Goal: Information Seeking & Learning: Learn about a topic

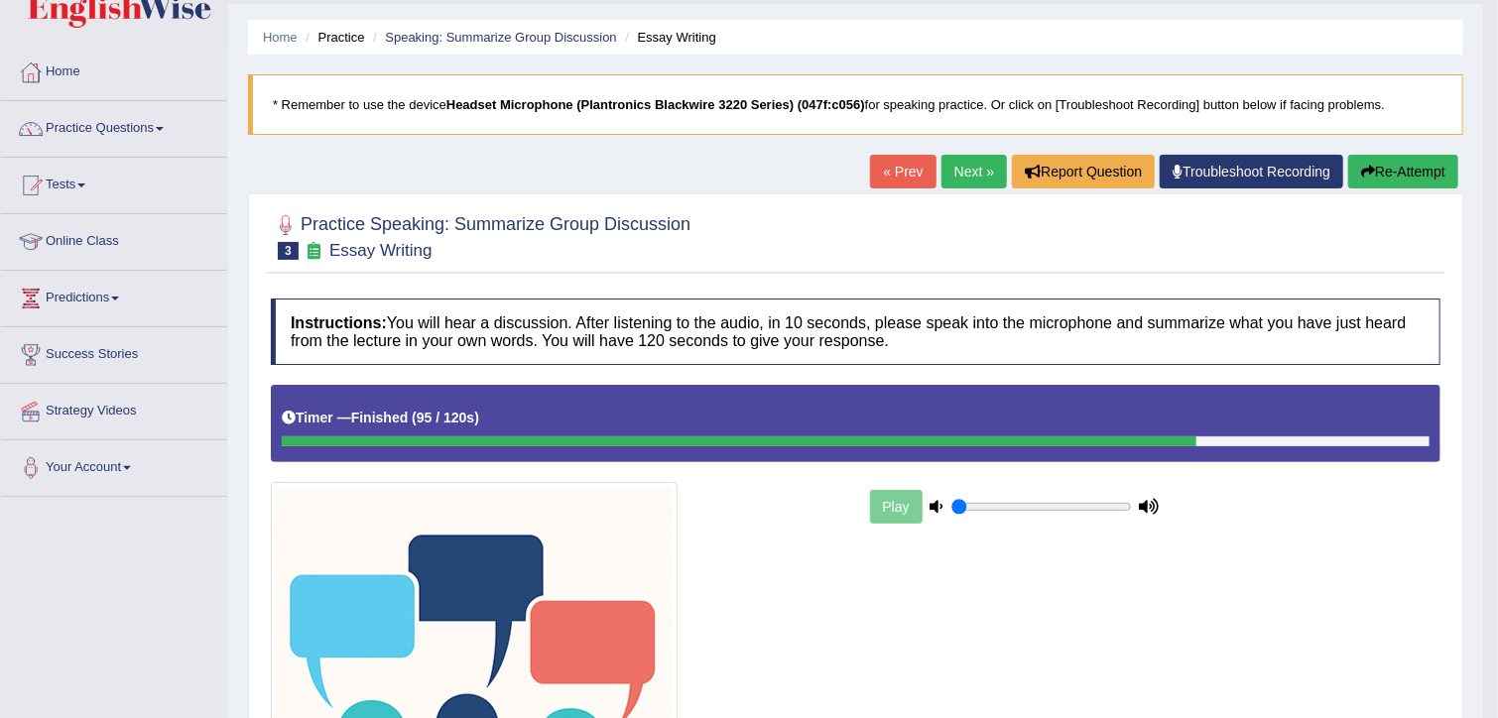
scroll to position [51, 0]
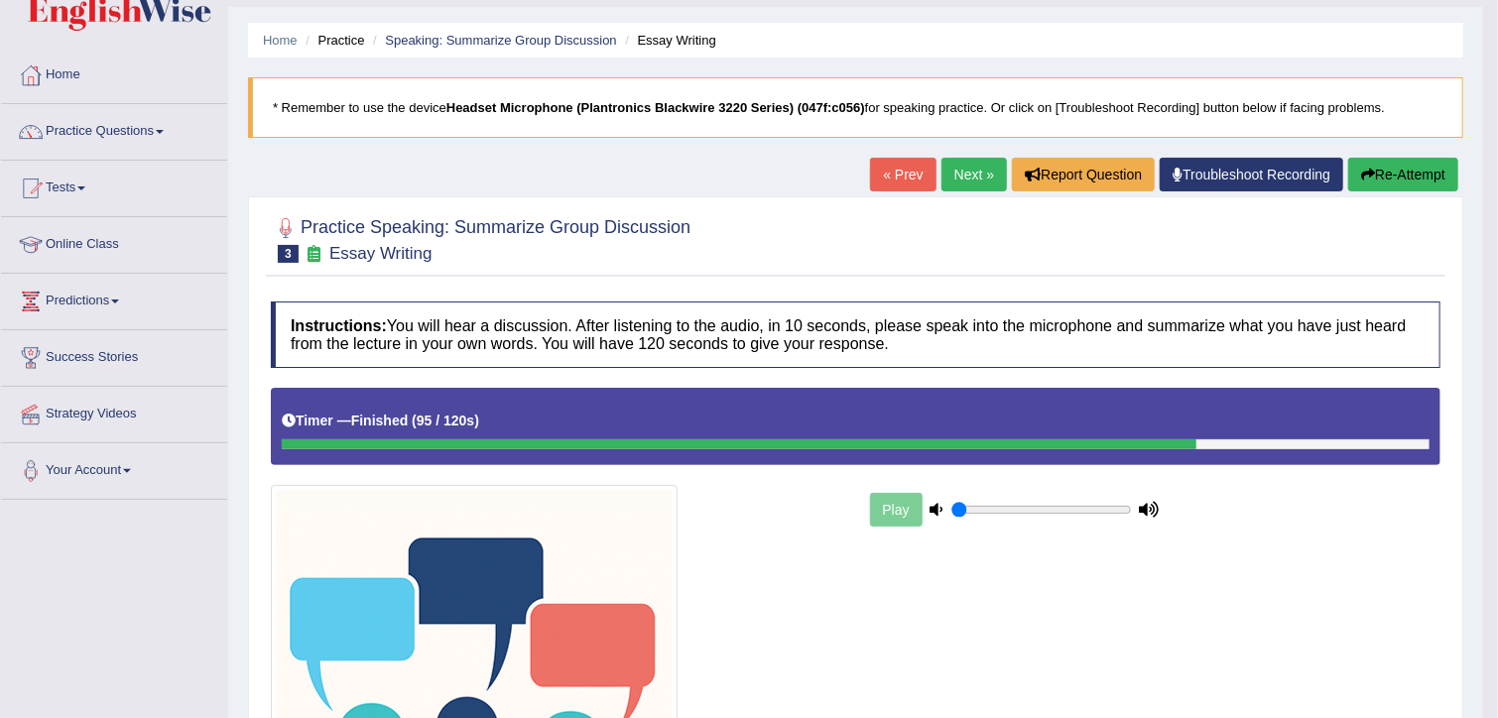
click at [969, 178] on link "Next »" at bounding box center [973, 175] width 65 height 34
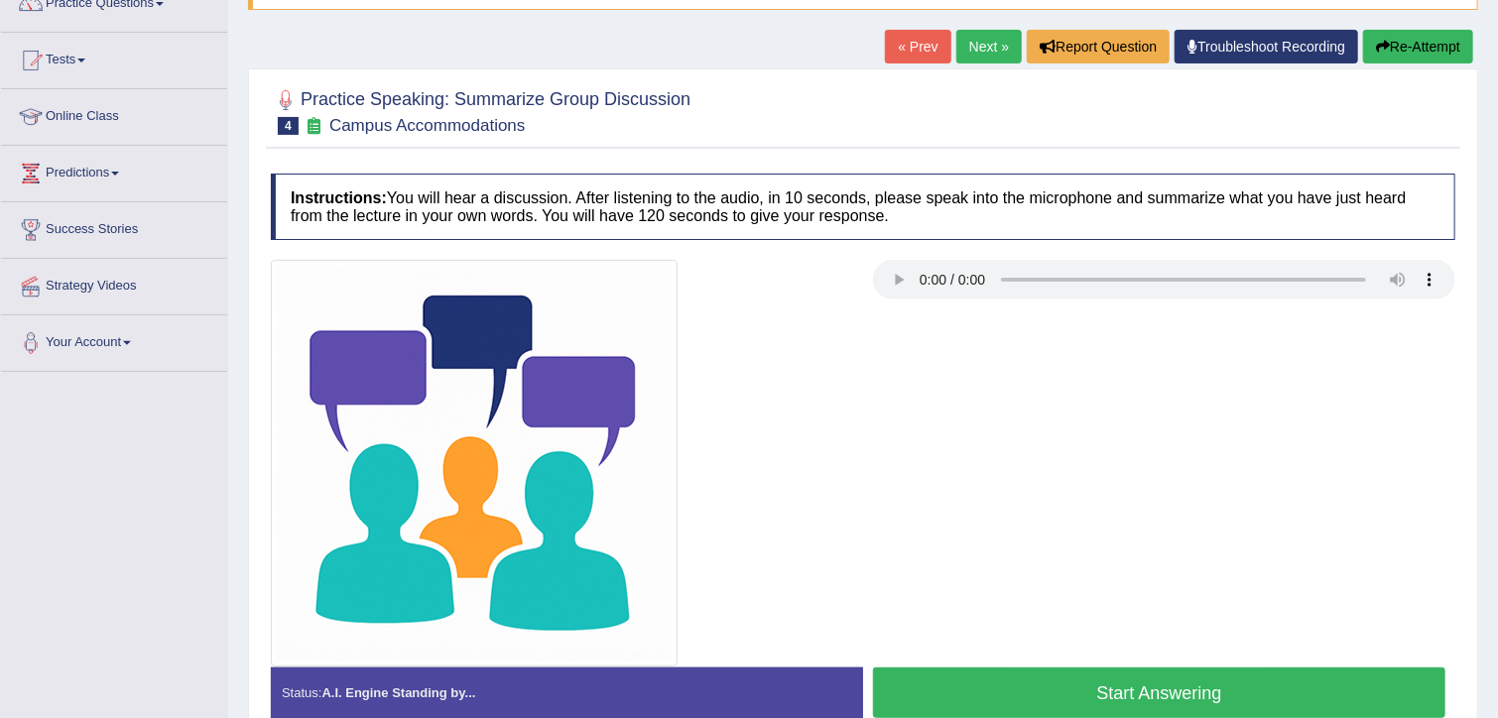
scroll to position [178, 0]
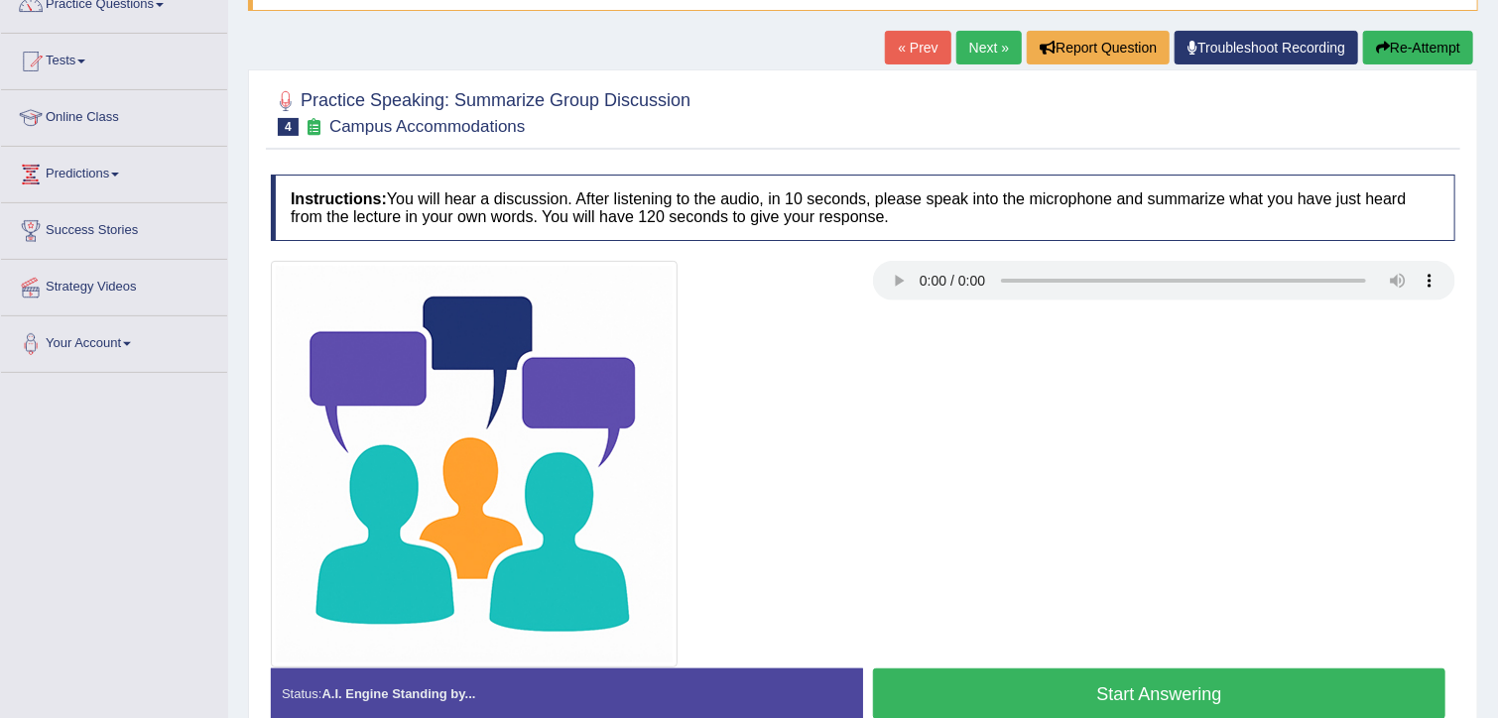
click at [1025, 685] on button "Start Answering" at bounding box center [1159, 694] width 572 height 51
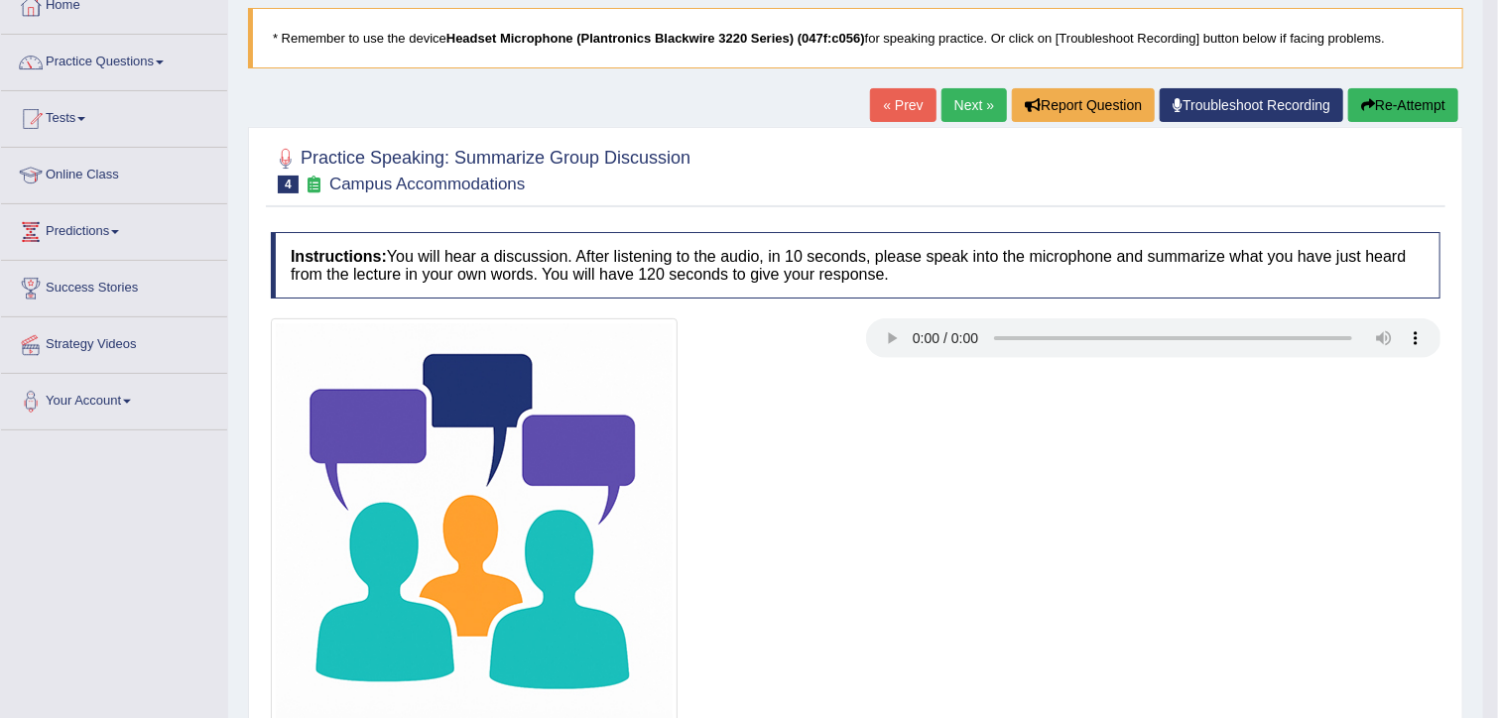
scroll to position [117, 0]
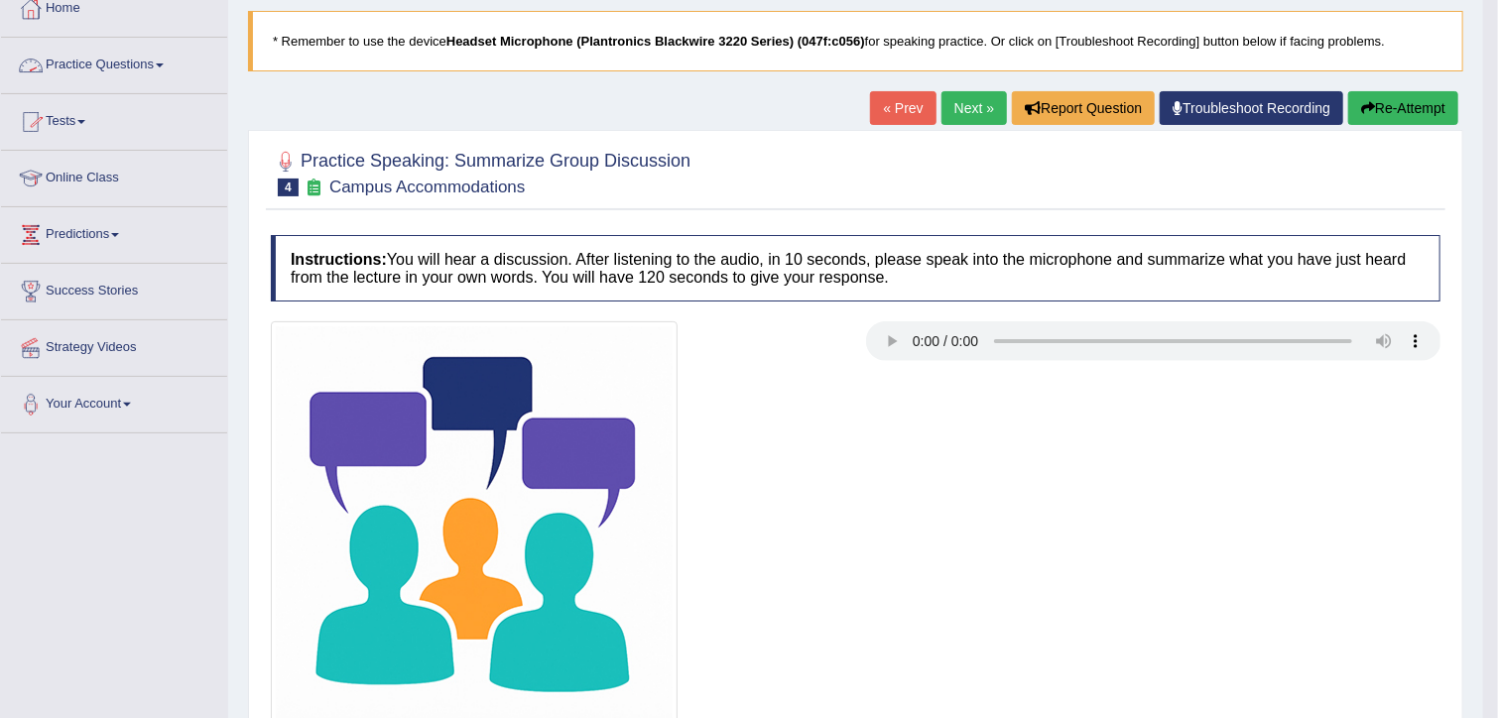
click at [171, 60] on link "Practice Questions" at bounding box center [114, 63] width 226 height 50
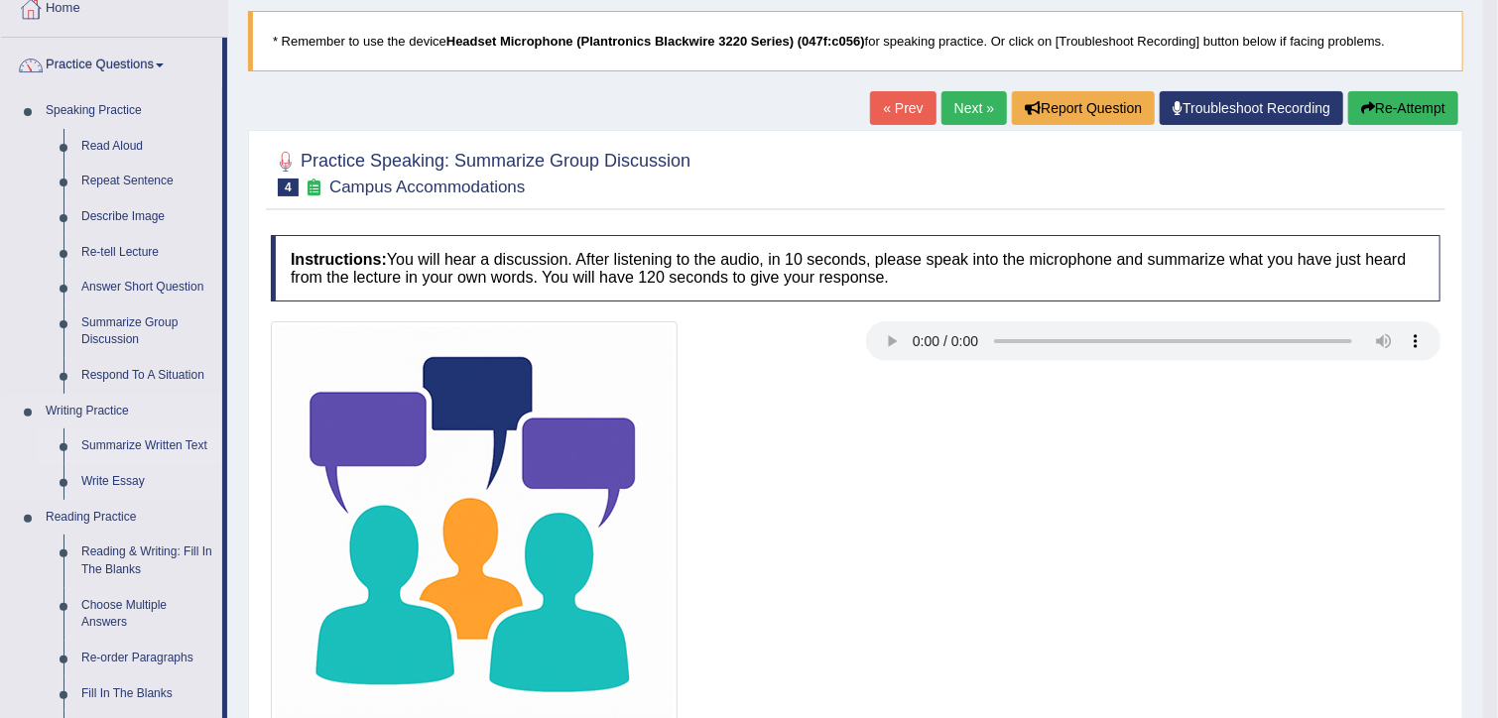
click at [154, 441] on link "Summarize Written Text" at bounding box center [147, 447] width 150 height 36
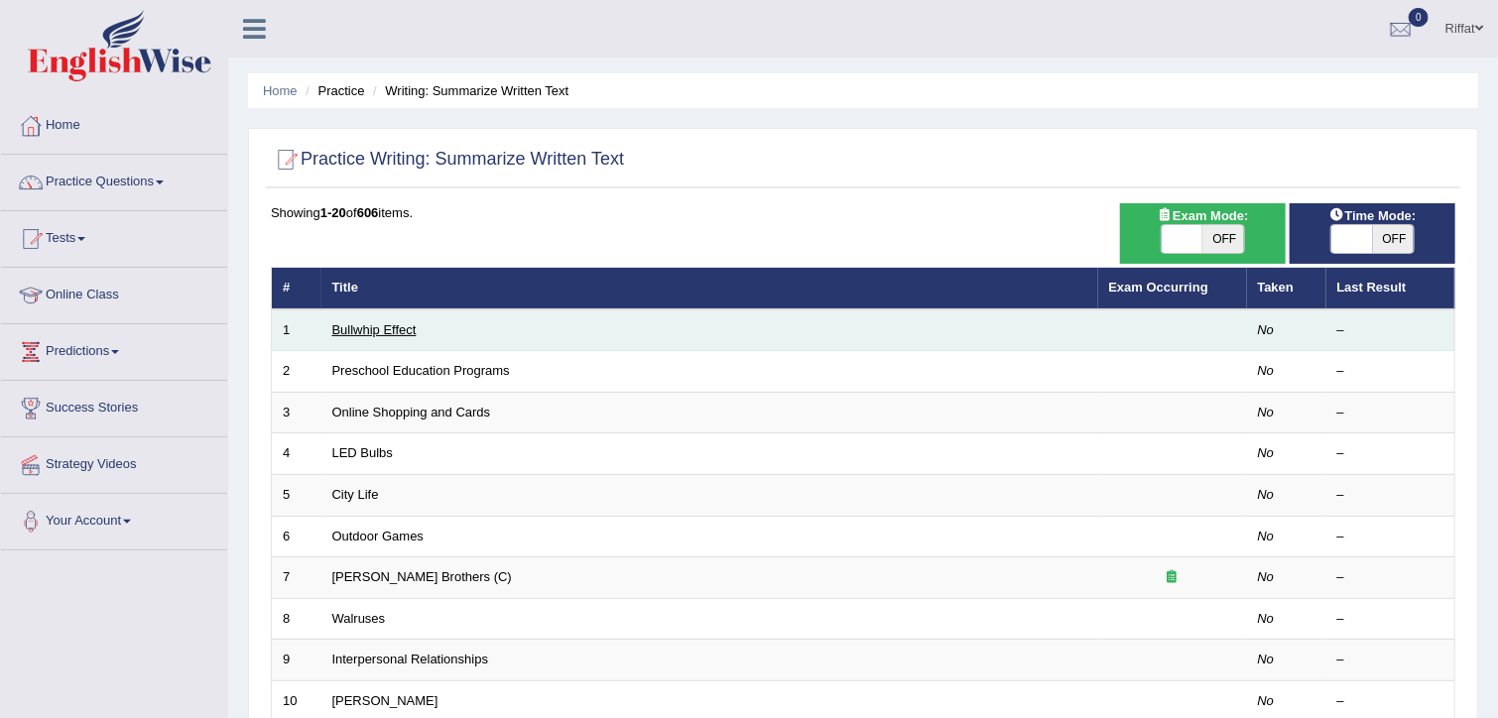
click at [380, 329] on link "Bullwhip Effect" at bounding box center [374, 329] width 84 height 15
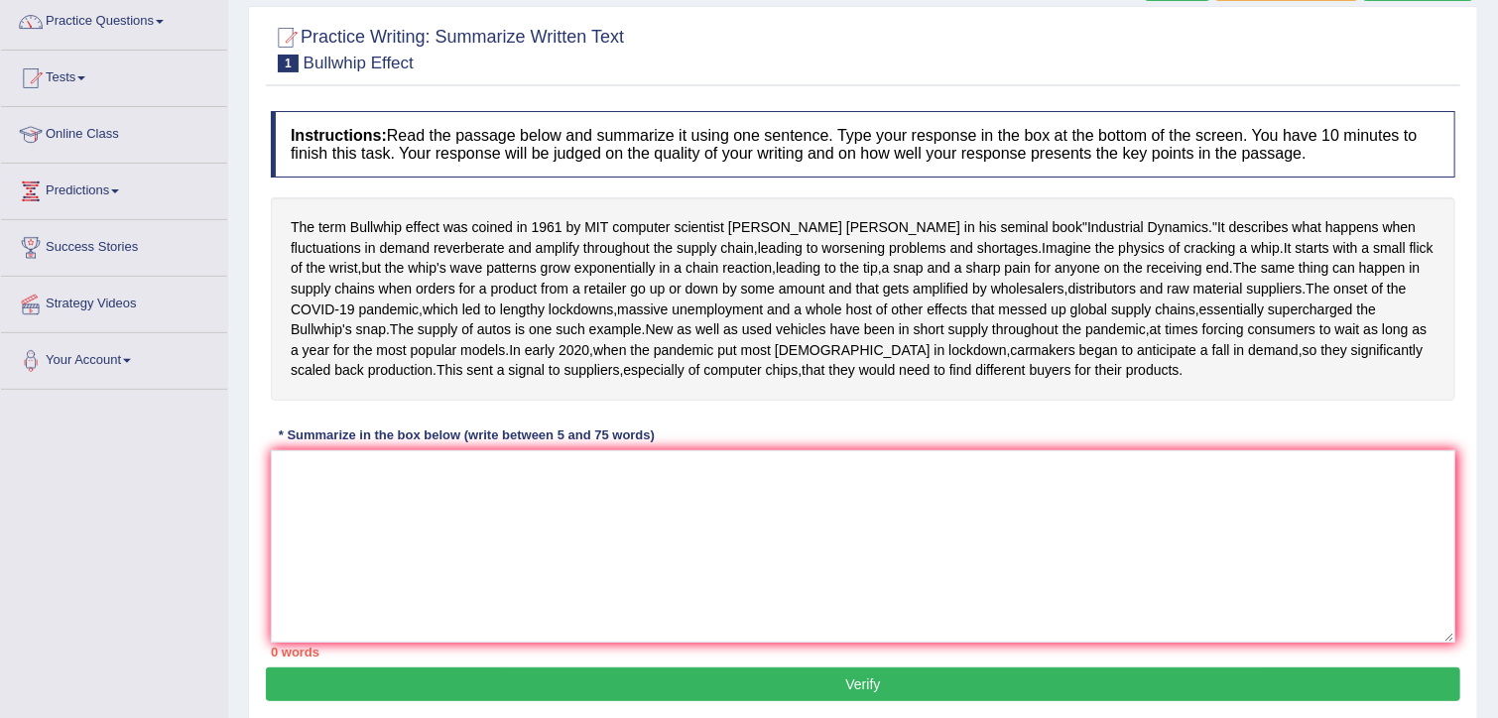
scroll to position [170, 0]
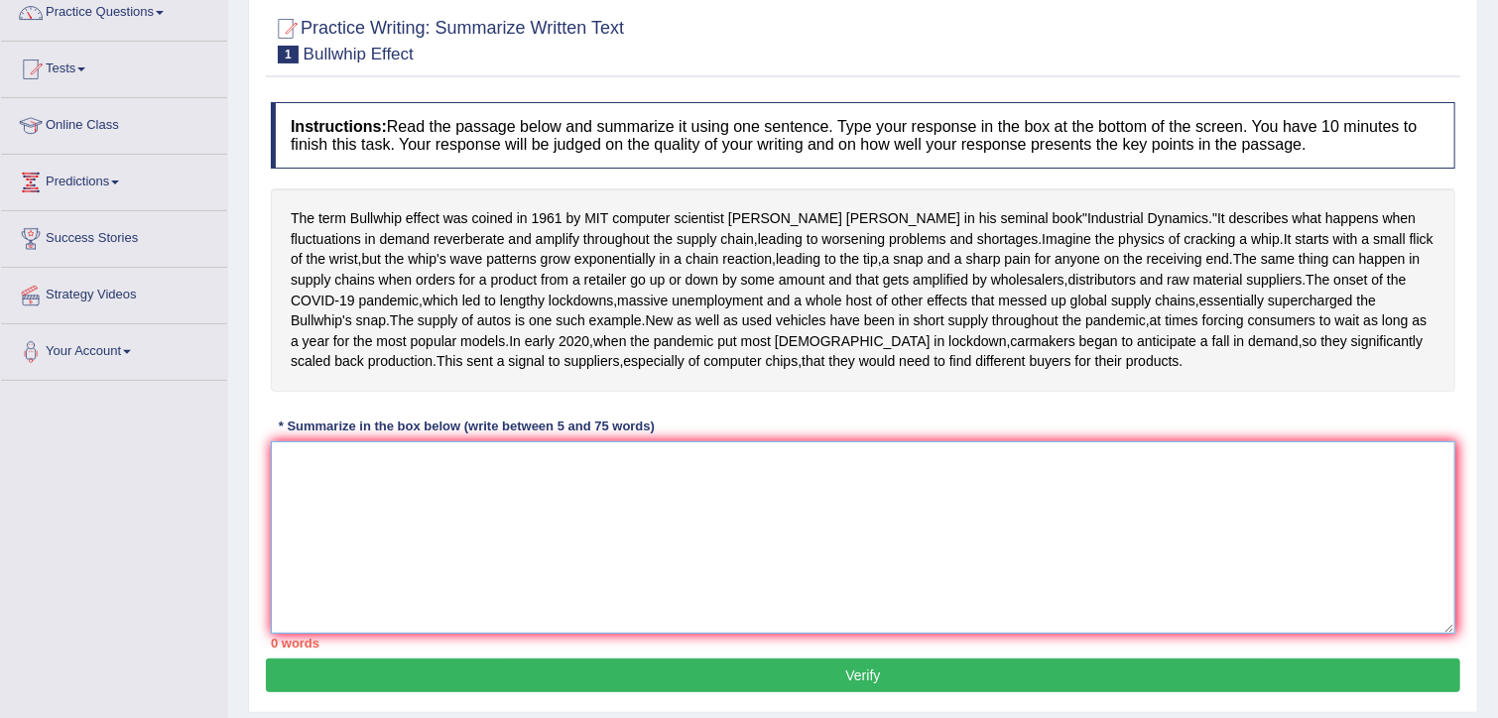
click at [331, 571] on textarea at bounding box center [863, 537] width 1184 height 192
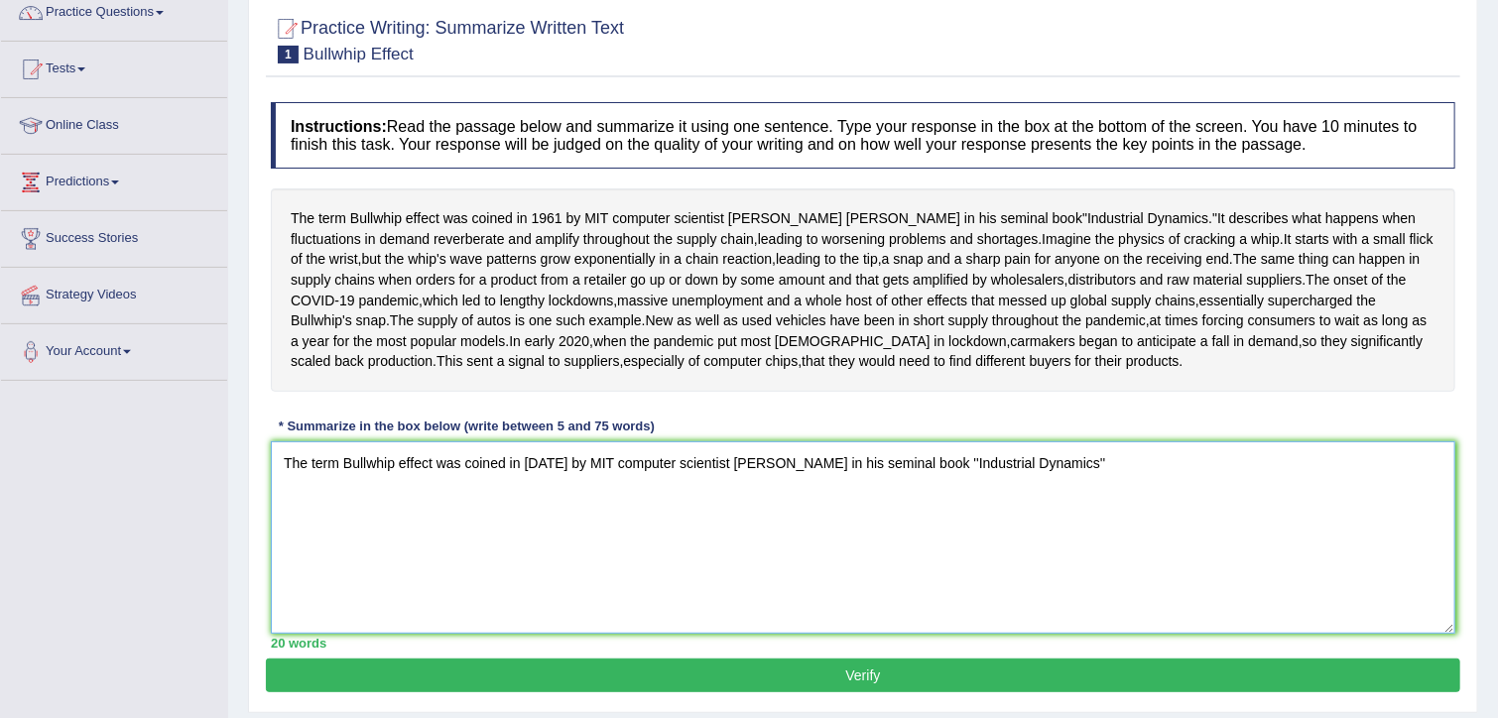
click at [1067, 558] on textarea "The term Bullwhip effect was coined in 1961 by MIT computer scientist Jay Forre…" at bounding box center [863, 537] width 1184 height 192
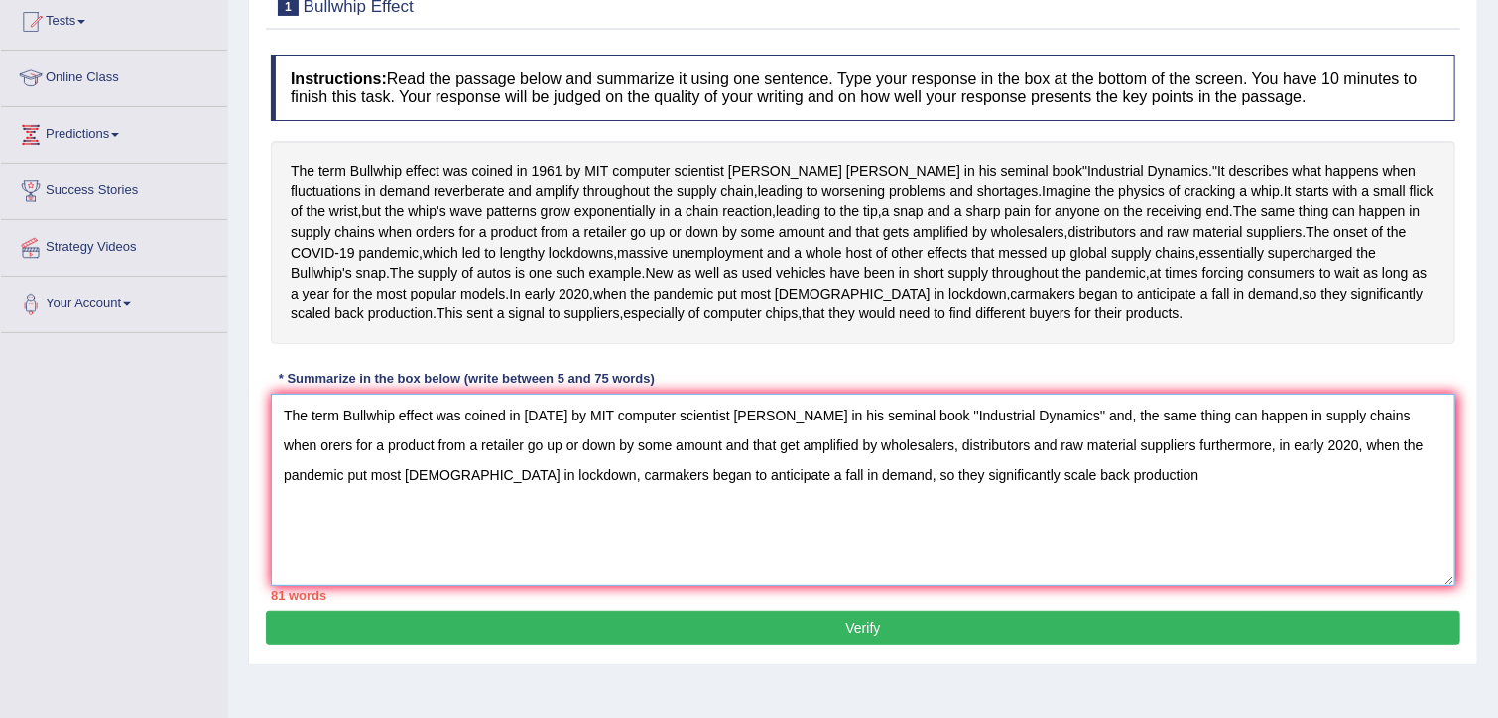
scroll to position [249, 0]
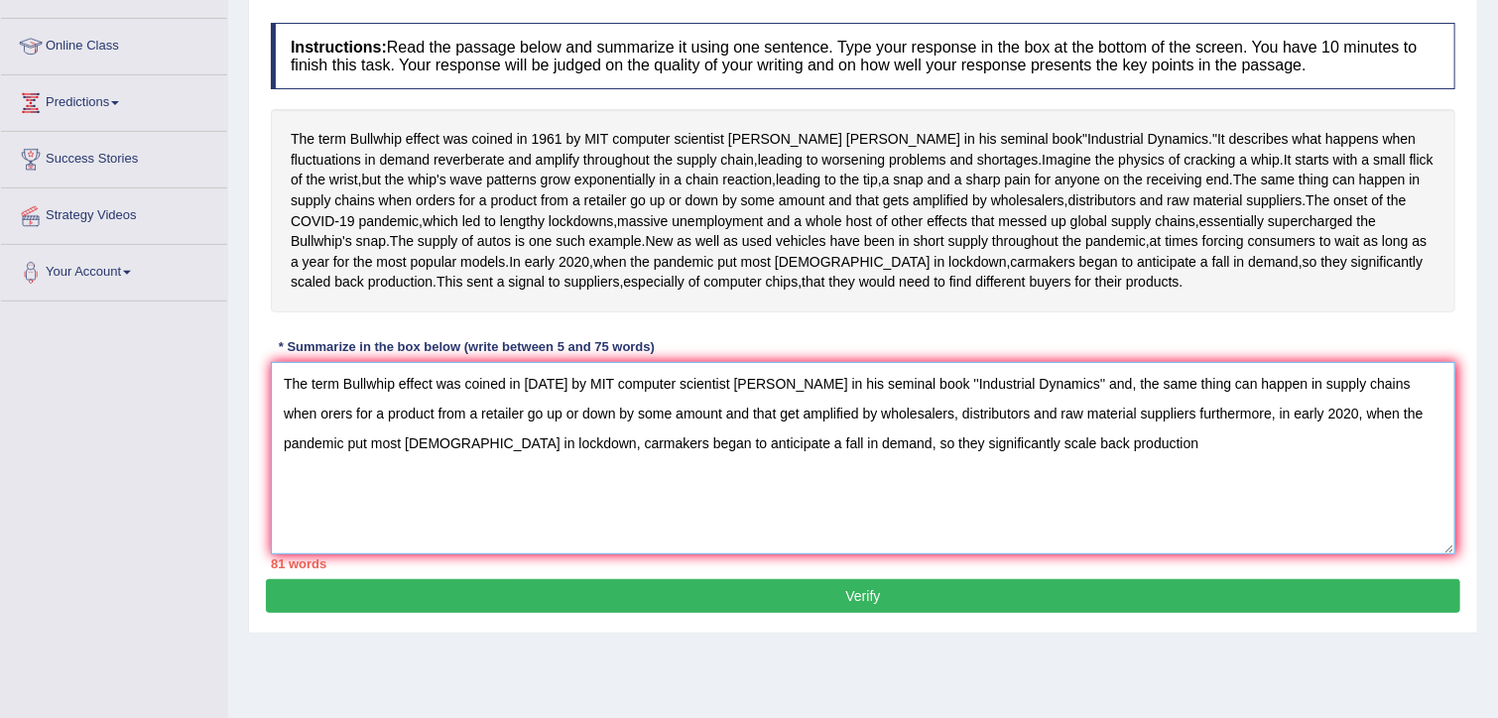
click at [1202, 514] on textarea "The term Bullwhip effect was coined in 1961 by MIT computer scientist Jay Forre…" at bounding box center [863, 458] width 1184 height 192
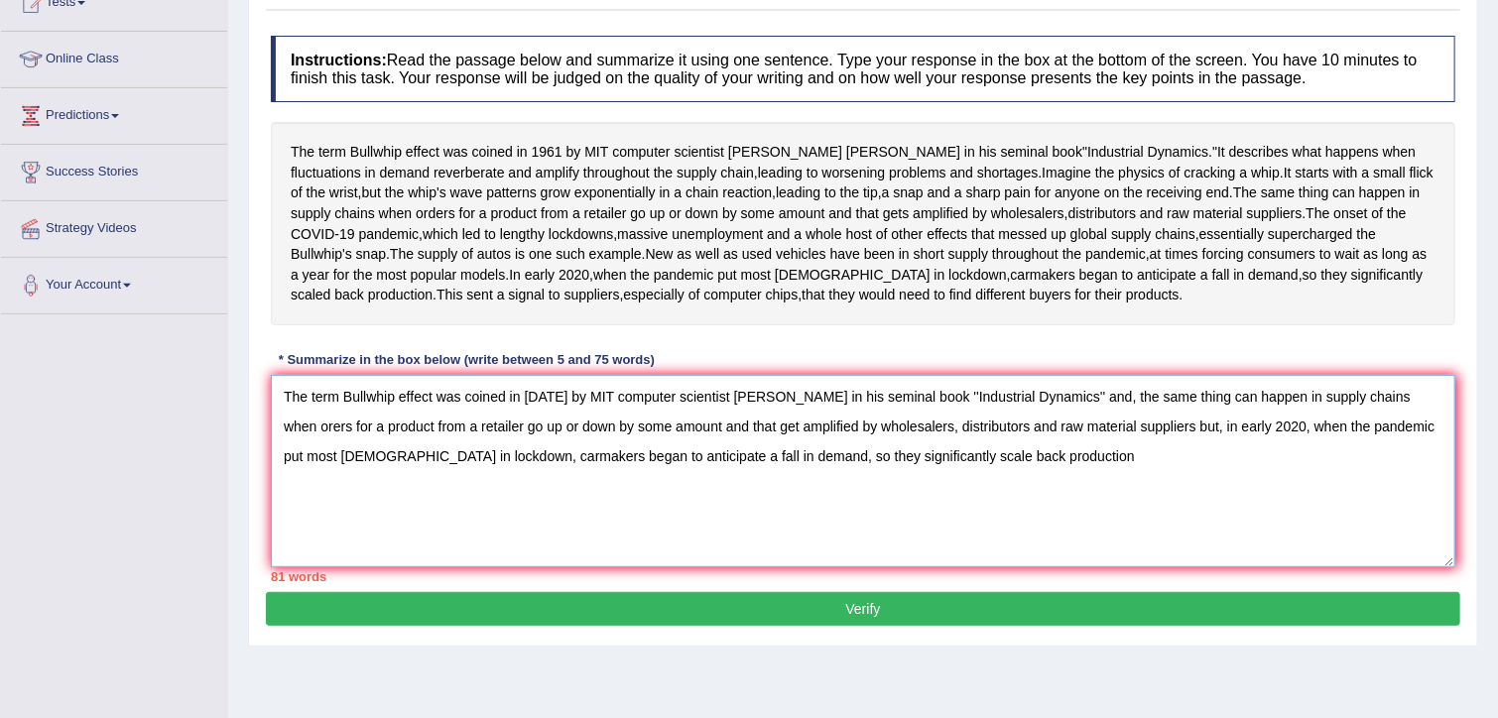
scroll to position [237, 0]
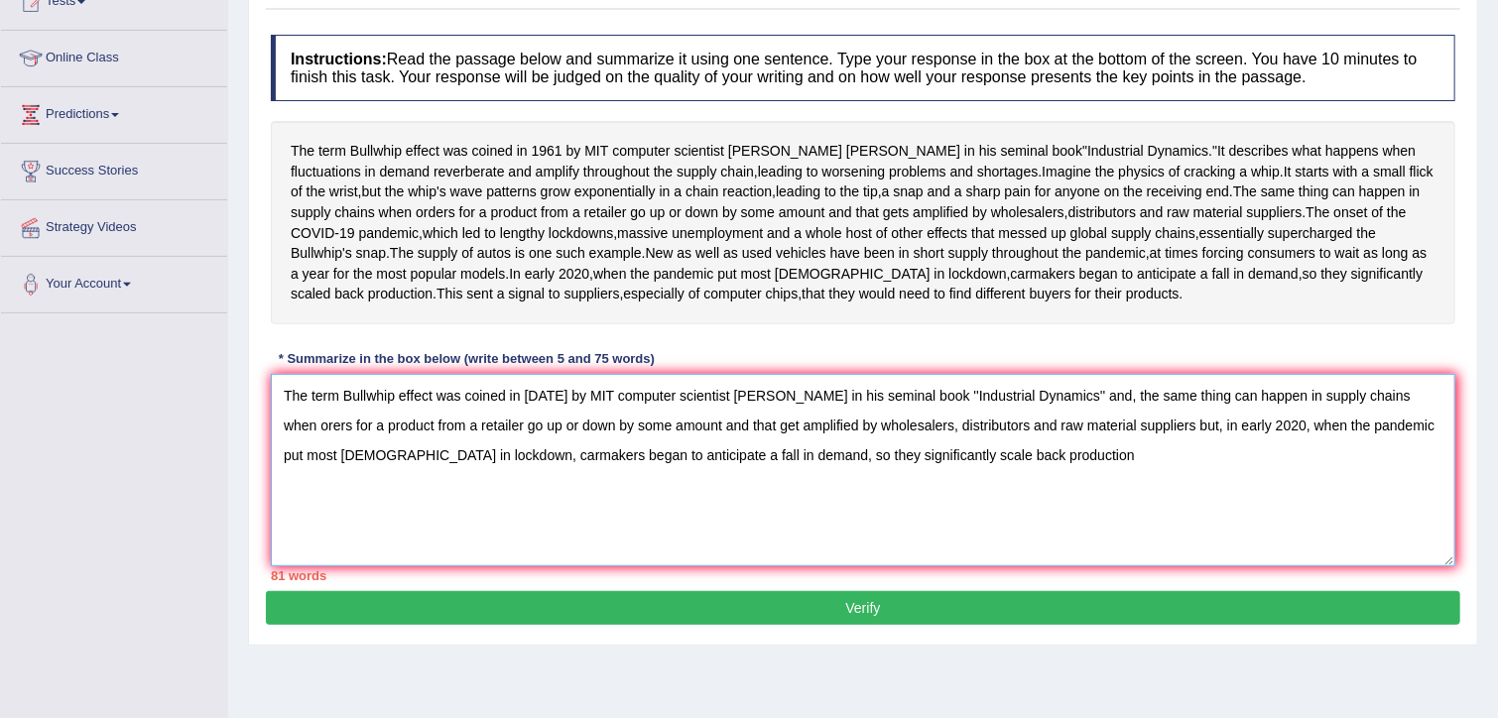
drag, startPoint x: 1092, startPoint y: 489, endPoint x: 1129, endPoint y: 527, distance: 52.6
click at [1129, 527] on textarea "The term Bullwhip effect was coined in 1961 by MIT computer scientist Jay Forre…" at bounding box center [863, 470] width 1184 height 192
click at [1091, 566] on textarea "The term Bullwhip effect was coined in 1961 by MIT computer scientist Jay Forre…" at bounding box center [863, 470] width 1184 height 192
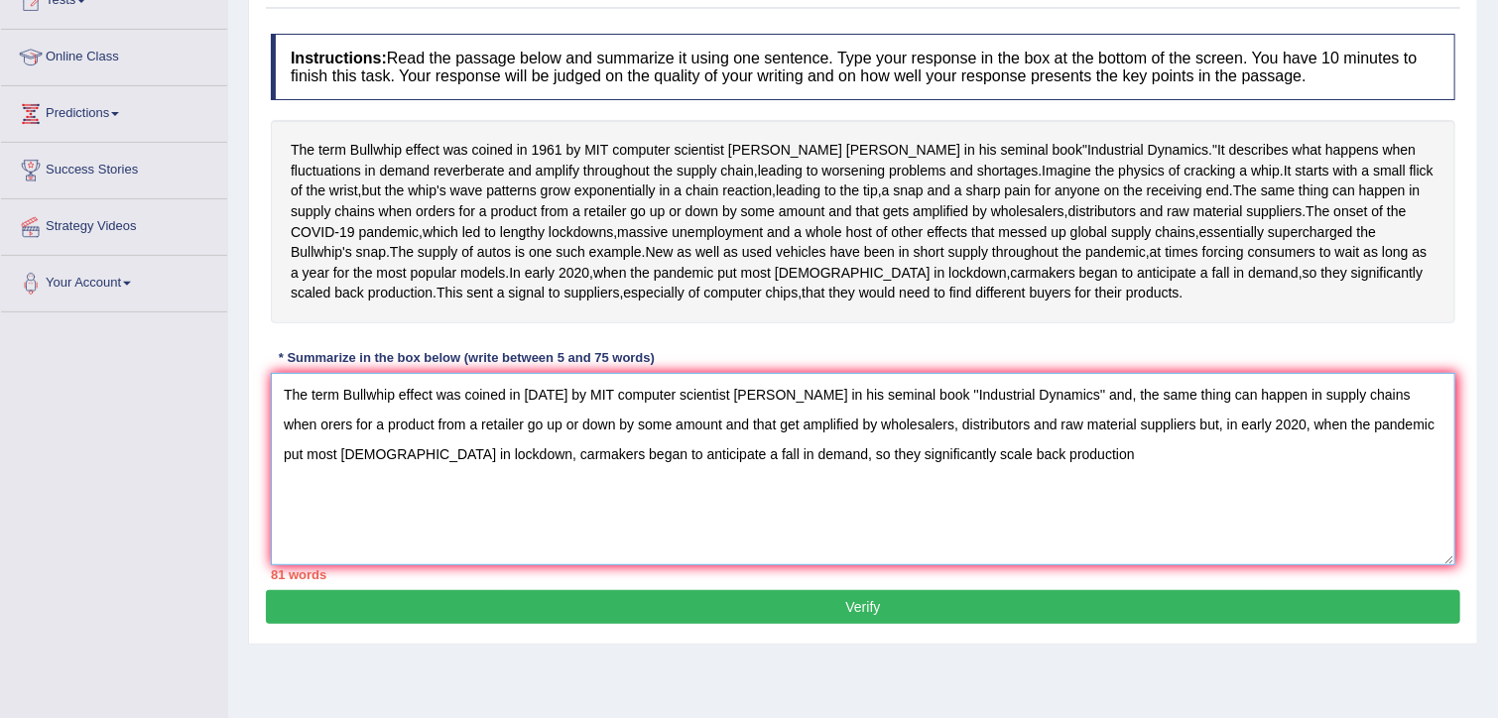
scroll to position [227, 0]
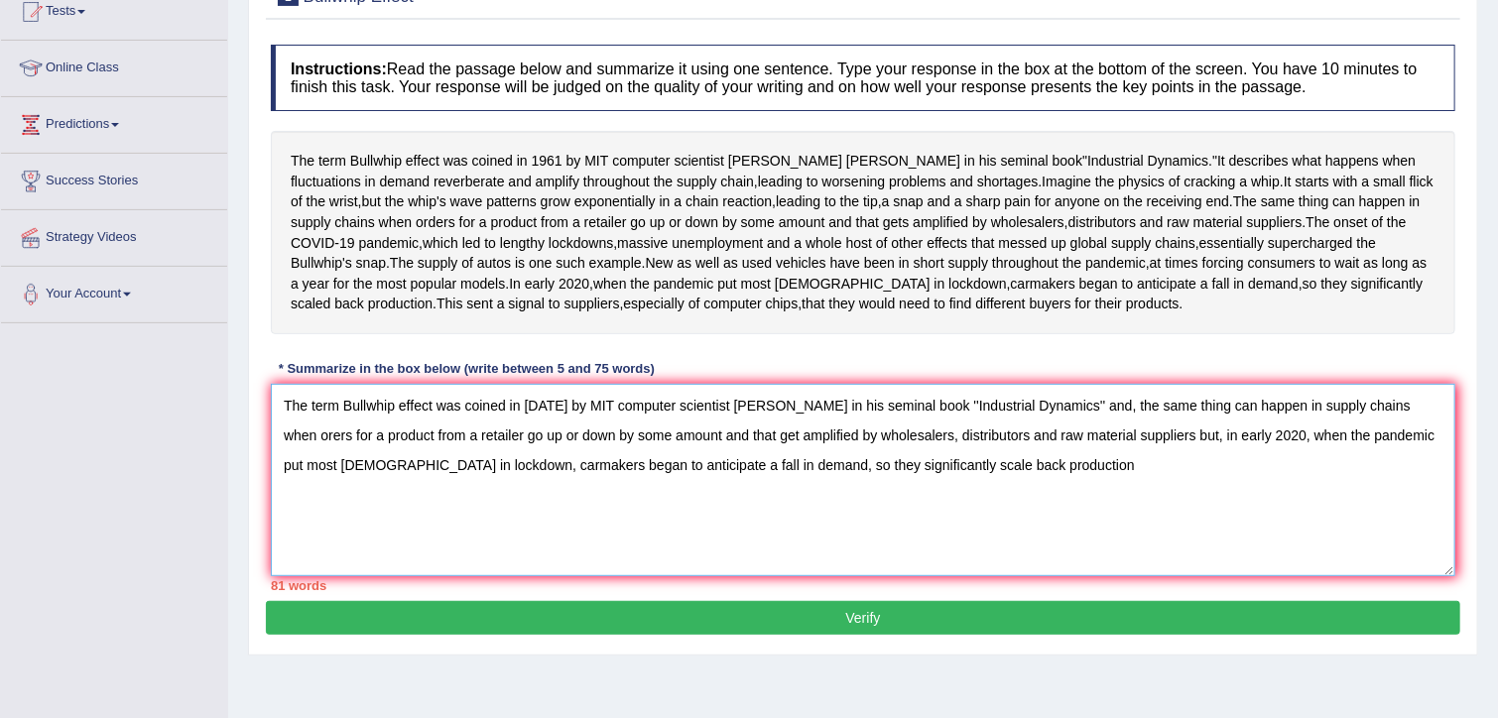
drag, startPoint x: 1092, startPoint y: 499, endPoint x: 1182, endPoint y: 568, distance: 113.9
click at [1182, 568] on textarea "The term Bullwhip effect was coined in 1961 by MIT computer scientist Jay Forre…" at bounding box center [863, 480] width 1184 height 192
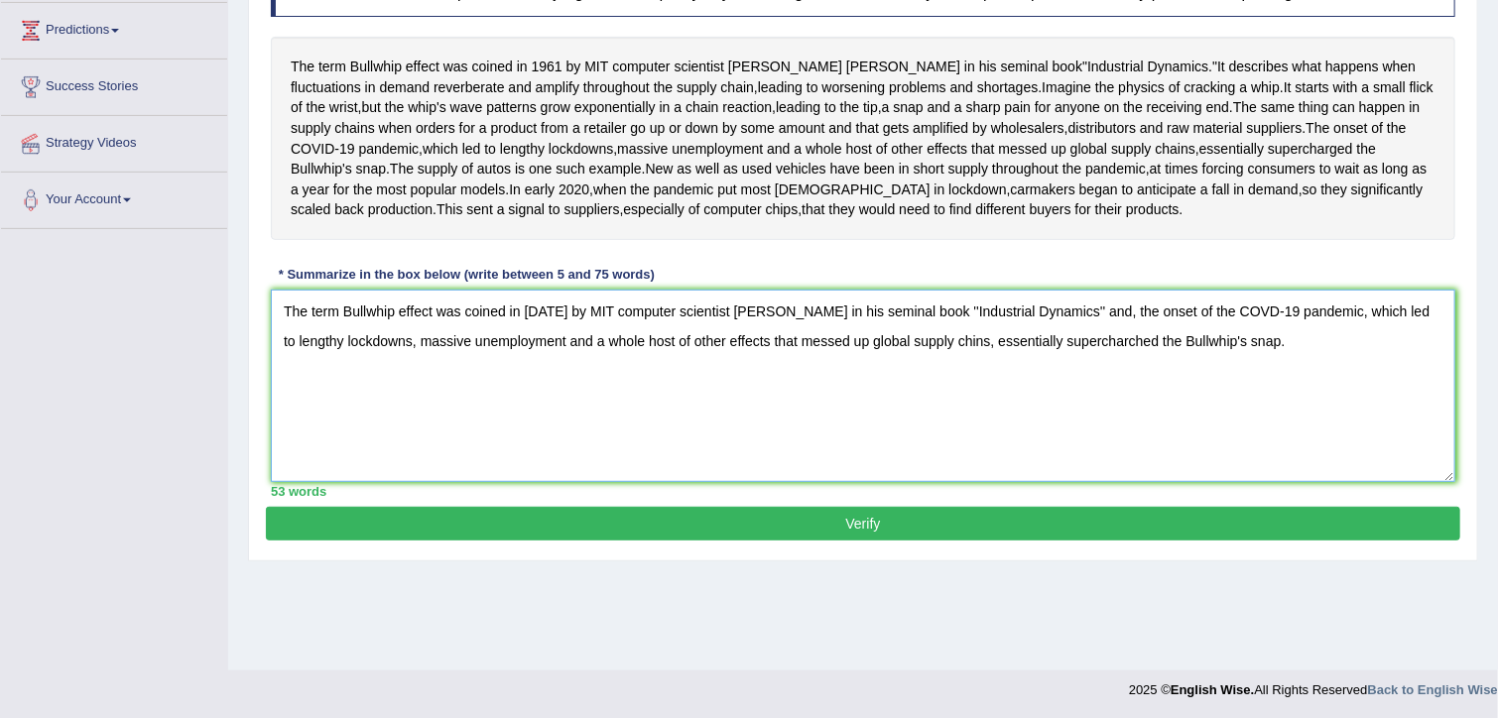
scroll to position [329, 0]
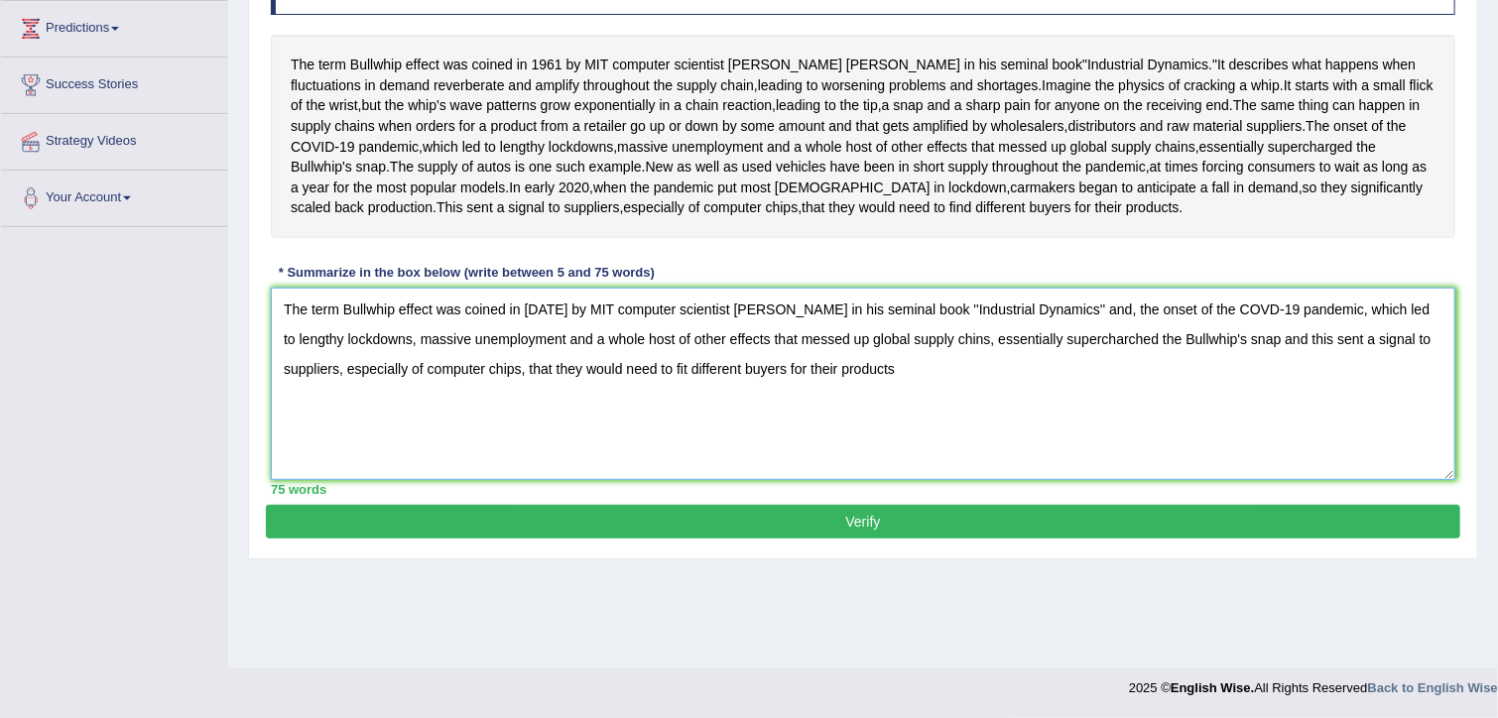
click at [1050, 480] on textarea "The term Bullwhip effect was coined in 1961 by MIT computer scientist Jay Forre…" at bounding box center [863, 384] width 1184 height 192
type textarea "The term Bullwhip effect was coined in 1961 by MIT computer scientist Jay Forre…"
click at [947, 539] on button "Verify" at bounding box center [863, 522] width 1194 height 34
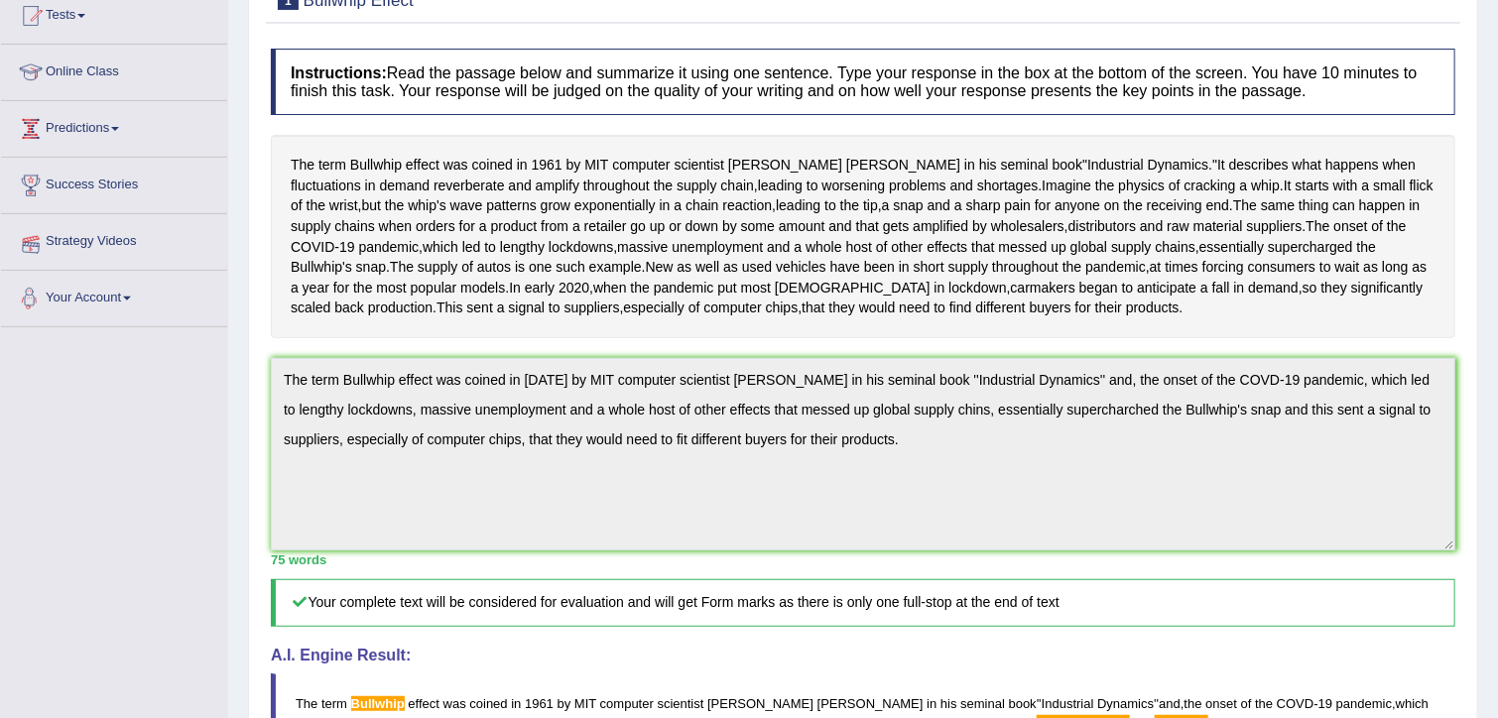
scroll to position [109, 0]
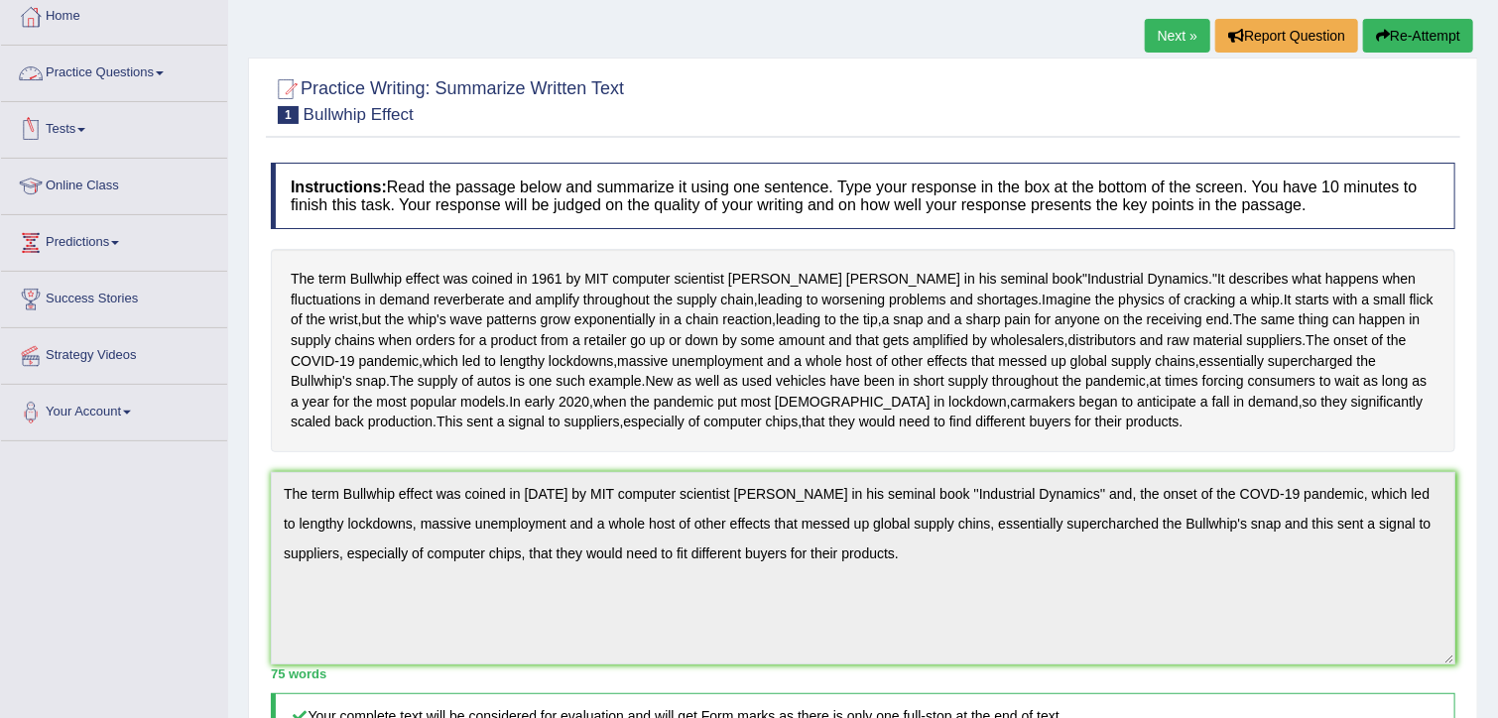
click at [148, 67] on link "Practice Questions" at bounding box center [114, 71] width 226 height 50
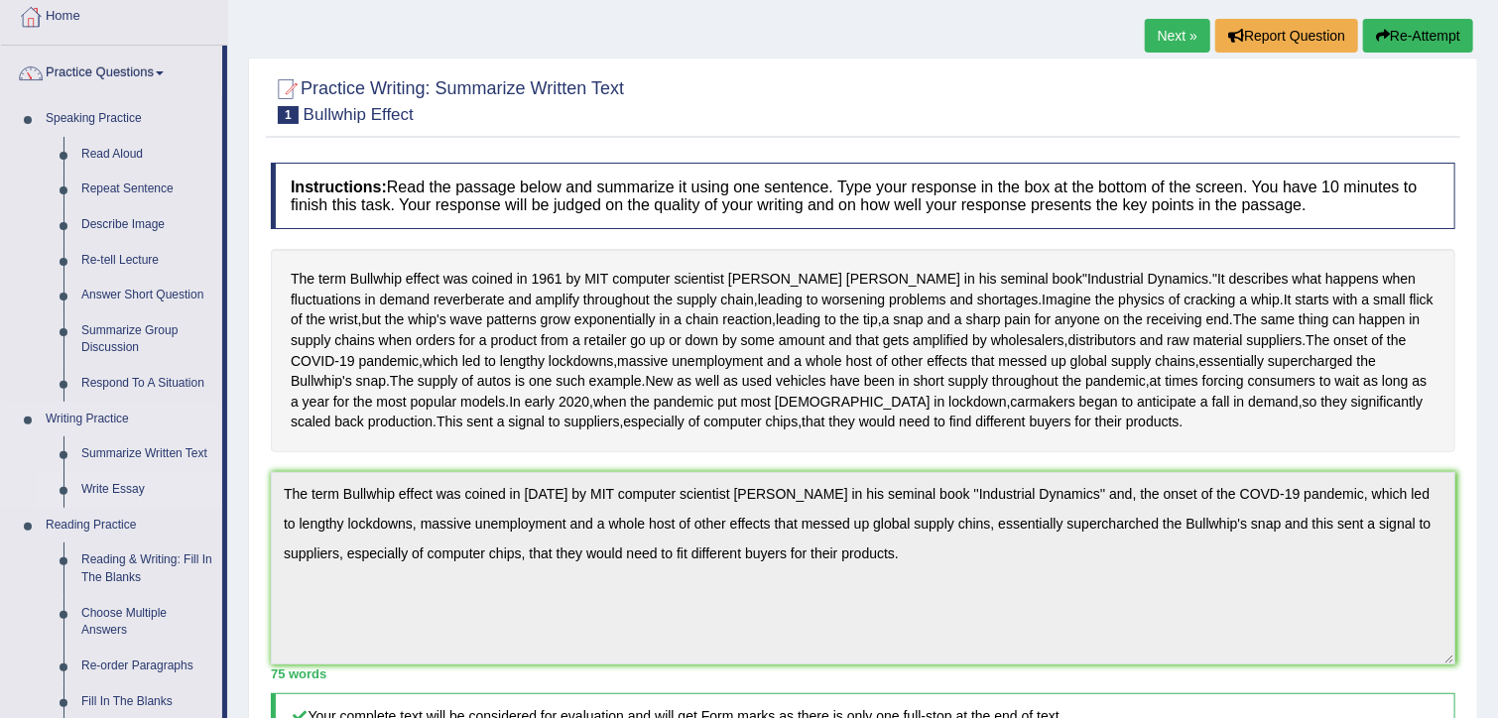
click at [117, 490] on link "Write Essay" at bounding box center [147, 490] width 150 height 36
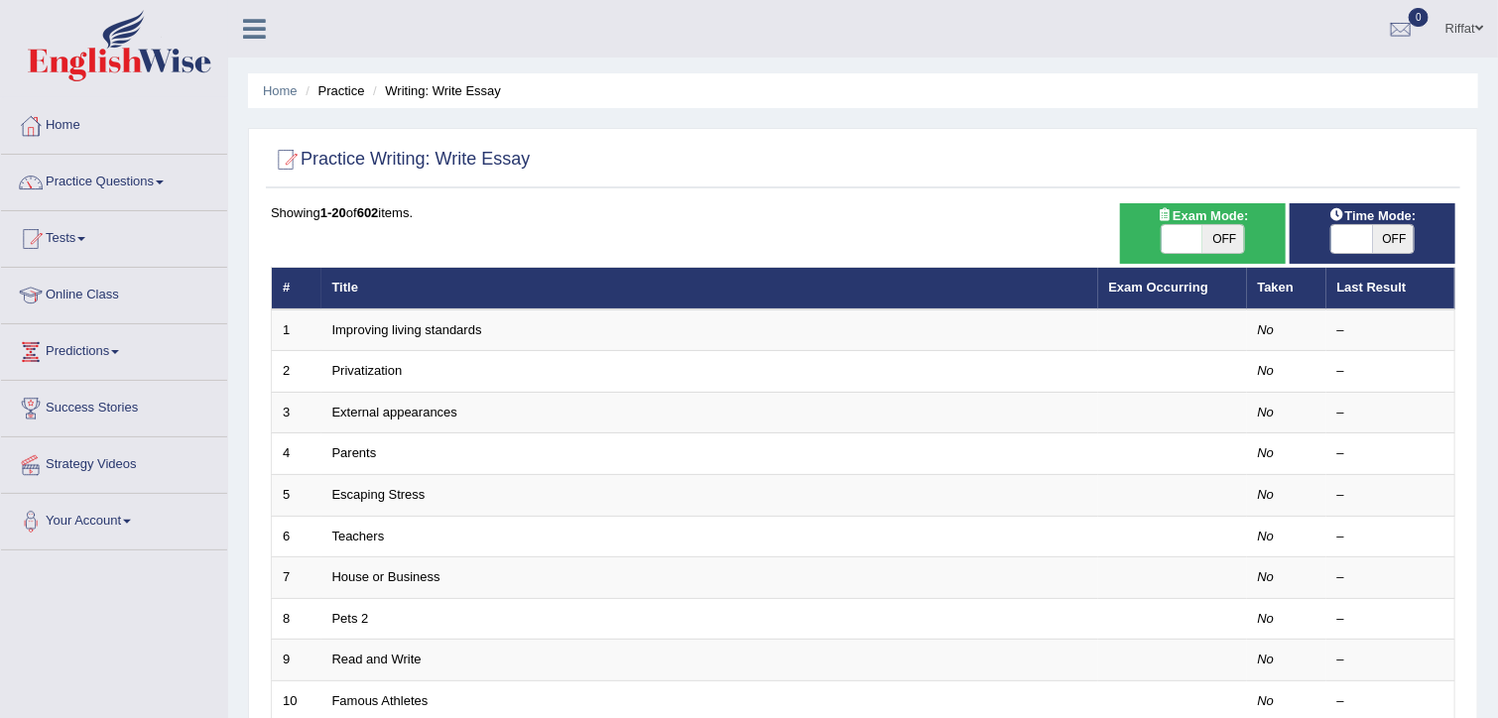
click at [1401, 240] on span "OFF" at bounding box center [1394, 239] width 42 height 28
checkbox input "true"
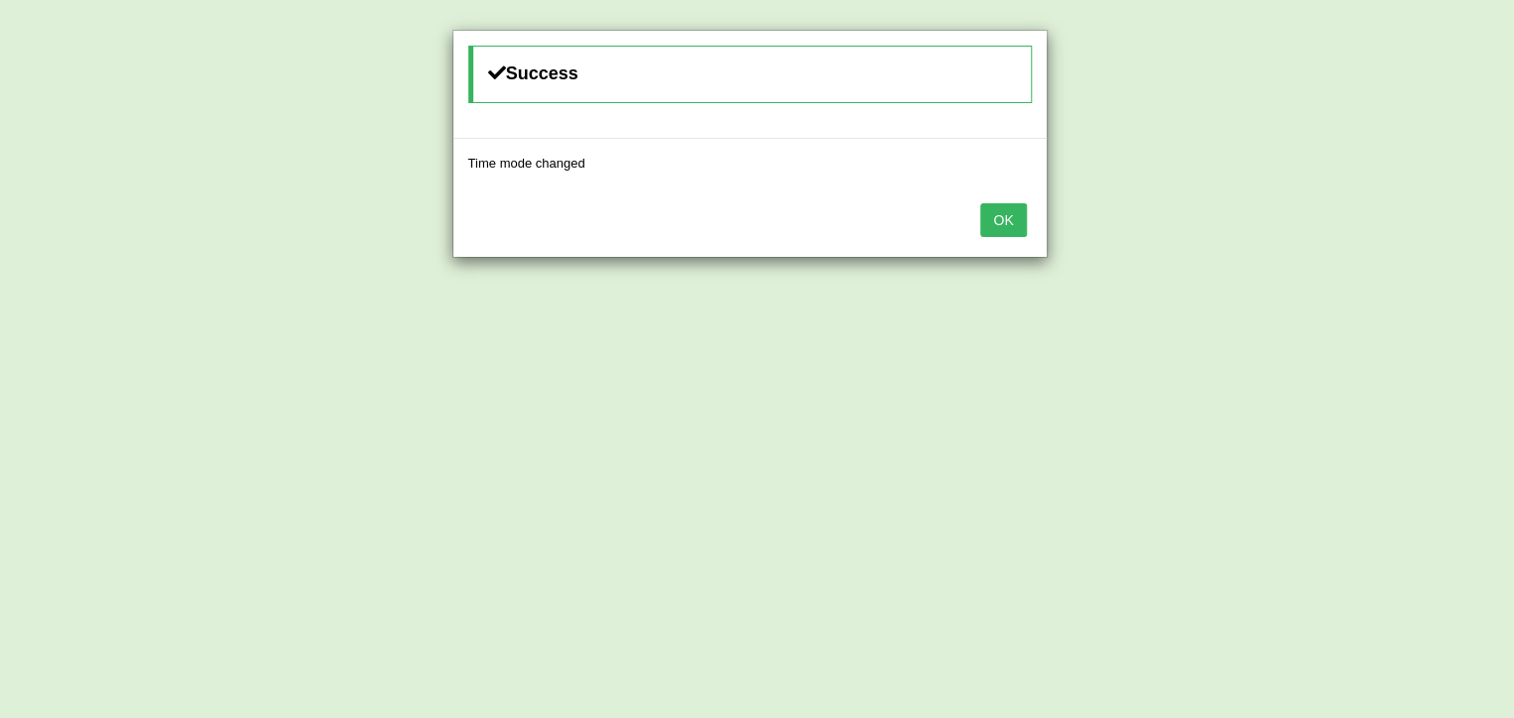
click at [1010, 221] on button "OK" at bounding box center [1003, 220] width 46 height 34
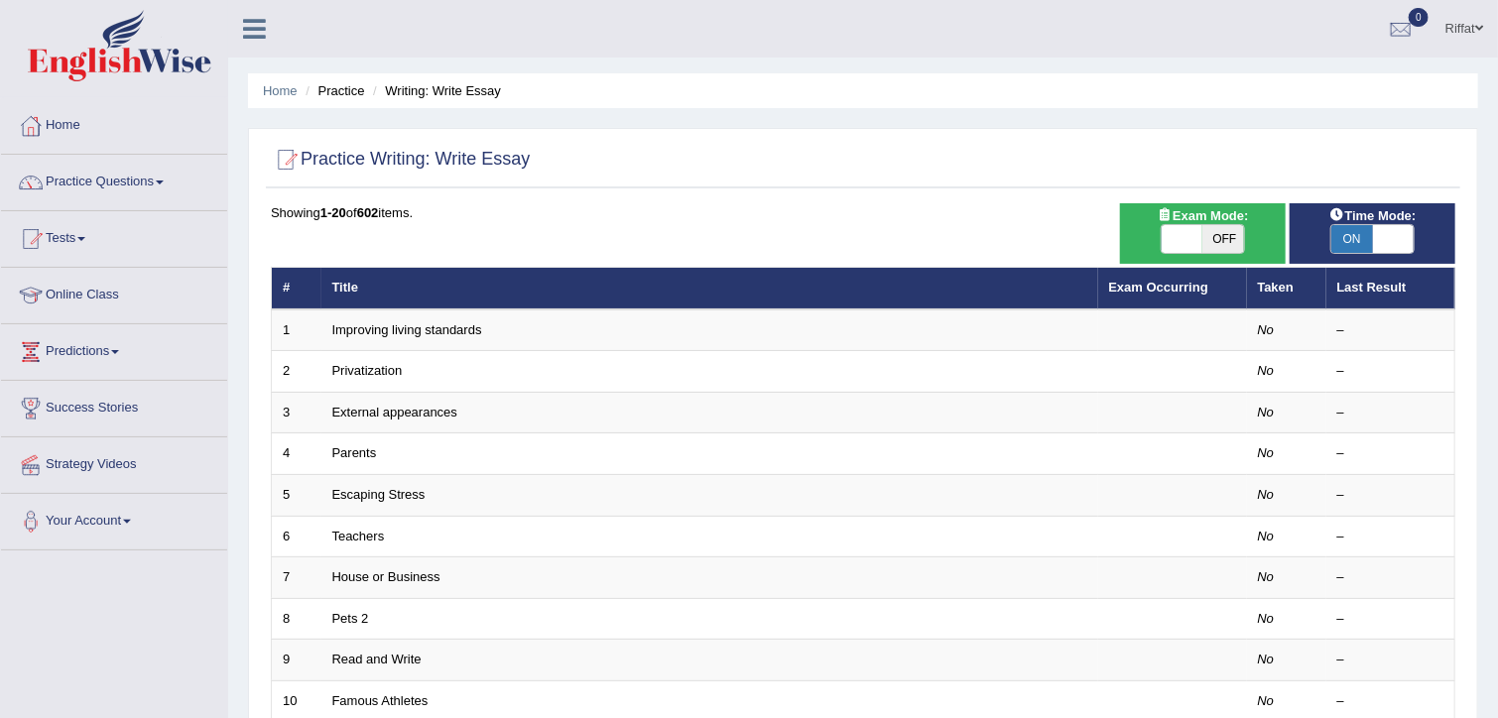
click at [1217, 238] on span "OFF" at bounding box center [1223, 239] width 42 height 28
checkbox input "true"
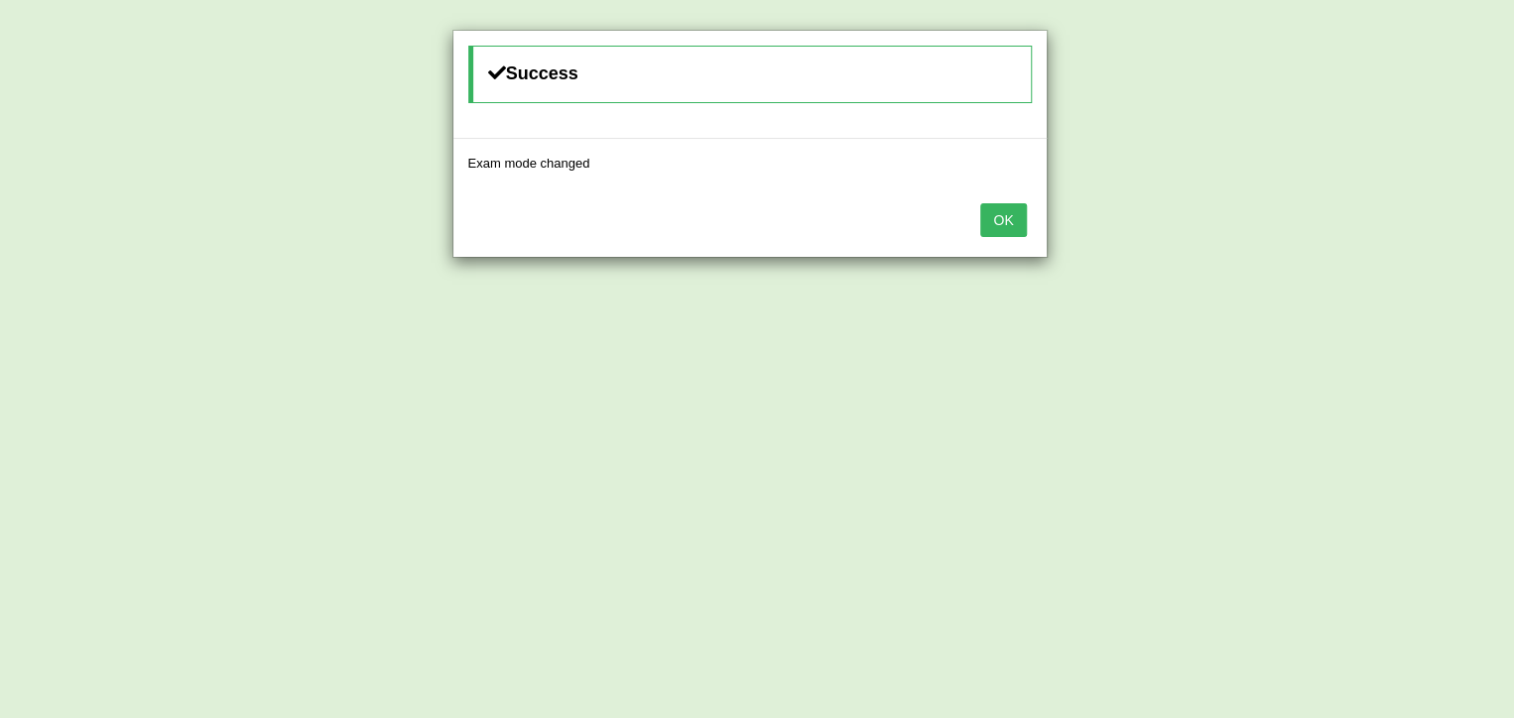
click at [1001, 213] on button "OK" at bounding box center [1003, 220] width 46 height 34
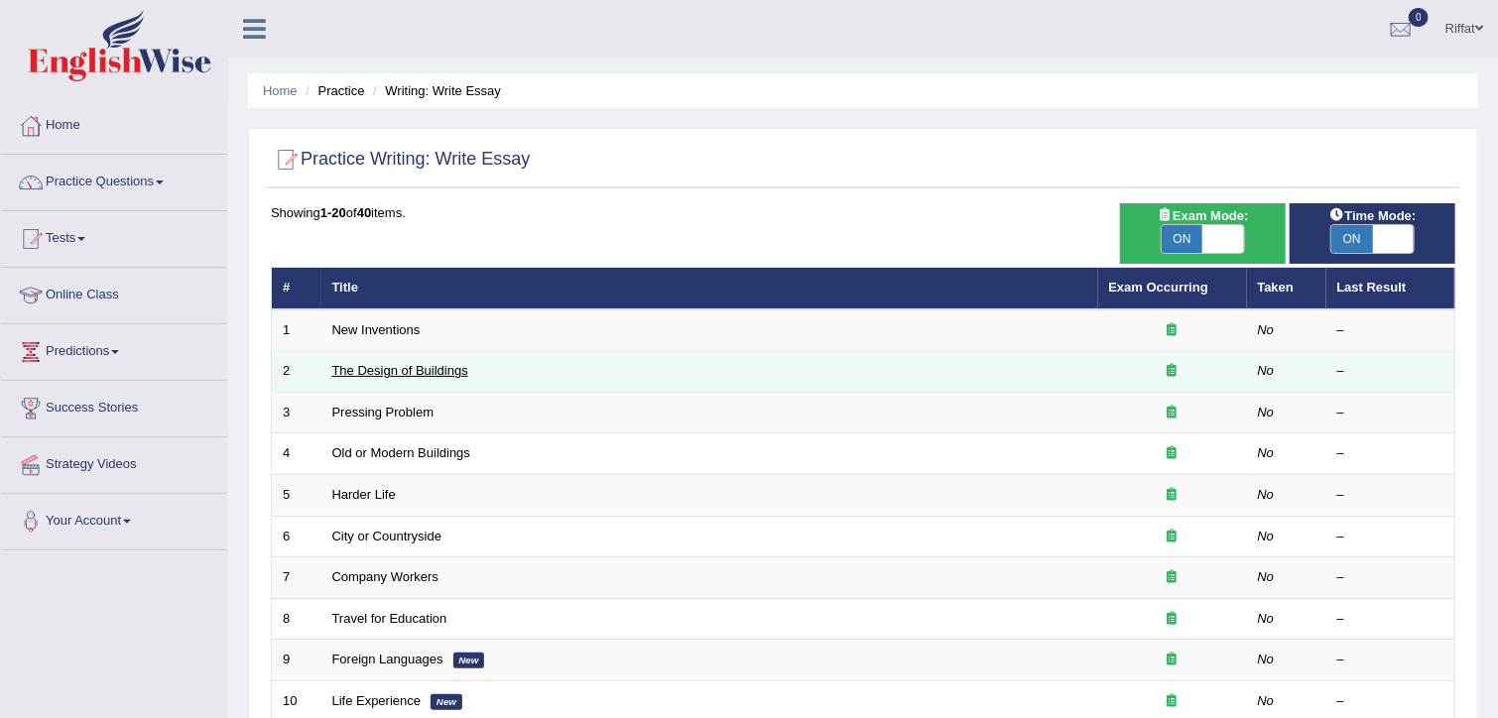
click at [439, 372] on link "The Design of Buildings" at bounding box center [400, 370] width 136 height 15
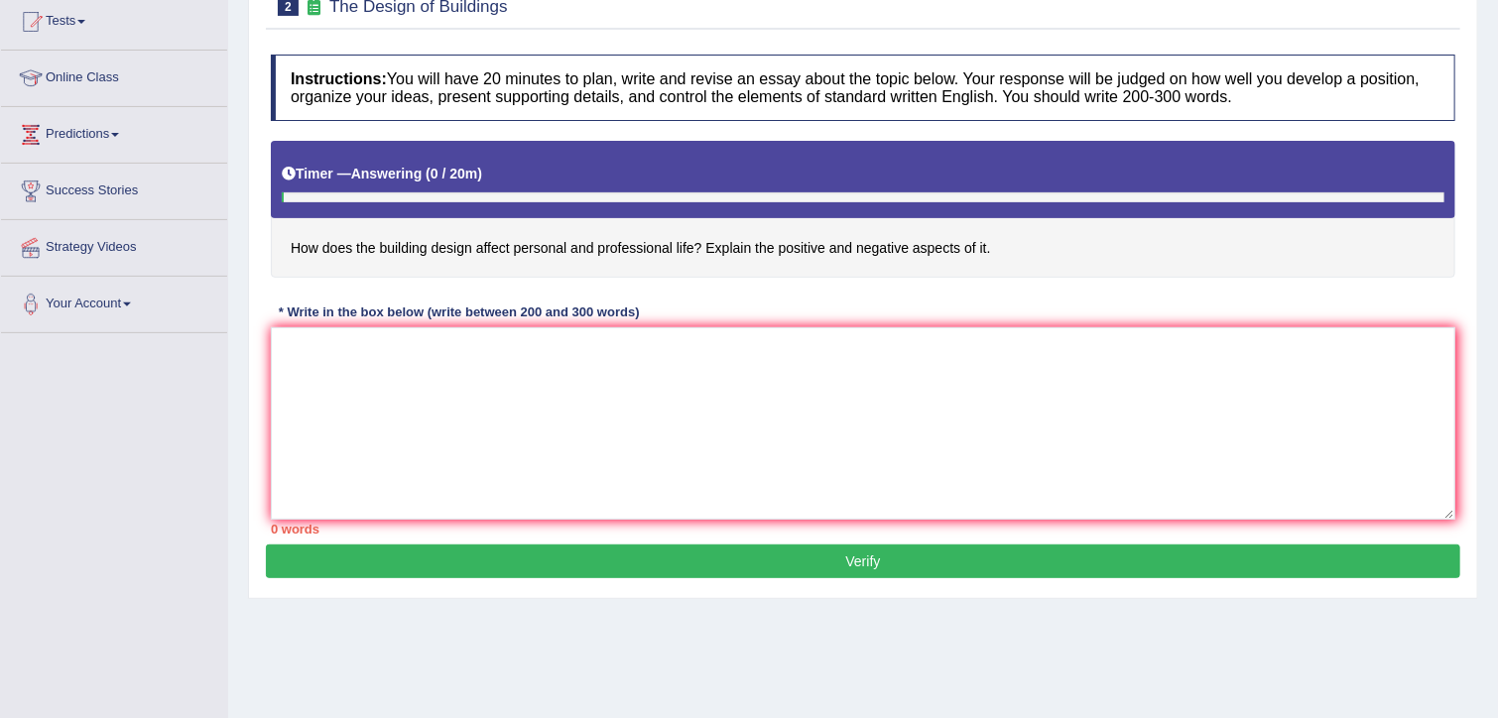
scroll to position [218, 0]
click at [394, 334] on textarea at bounding box center [863, 422] width 1184 height 192
click at [385, 339] on textarea at bounding box center [863, 422] width 1184 height 192
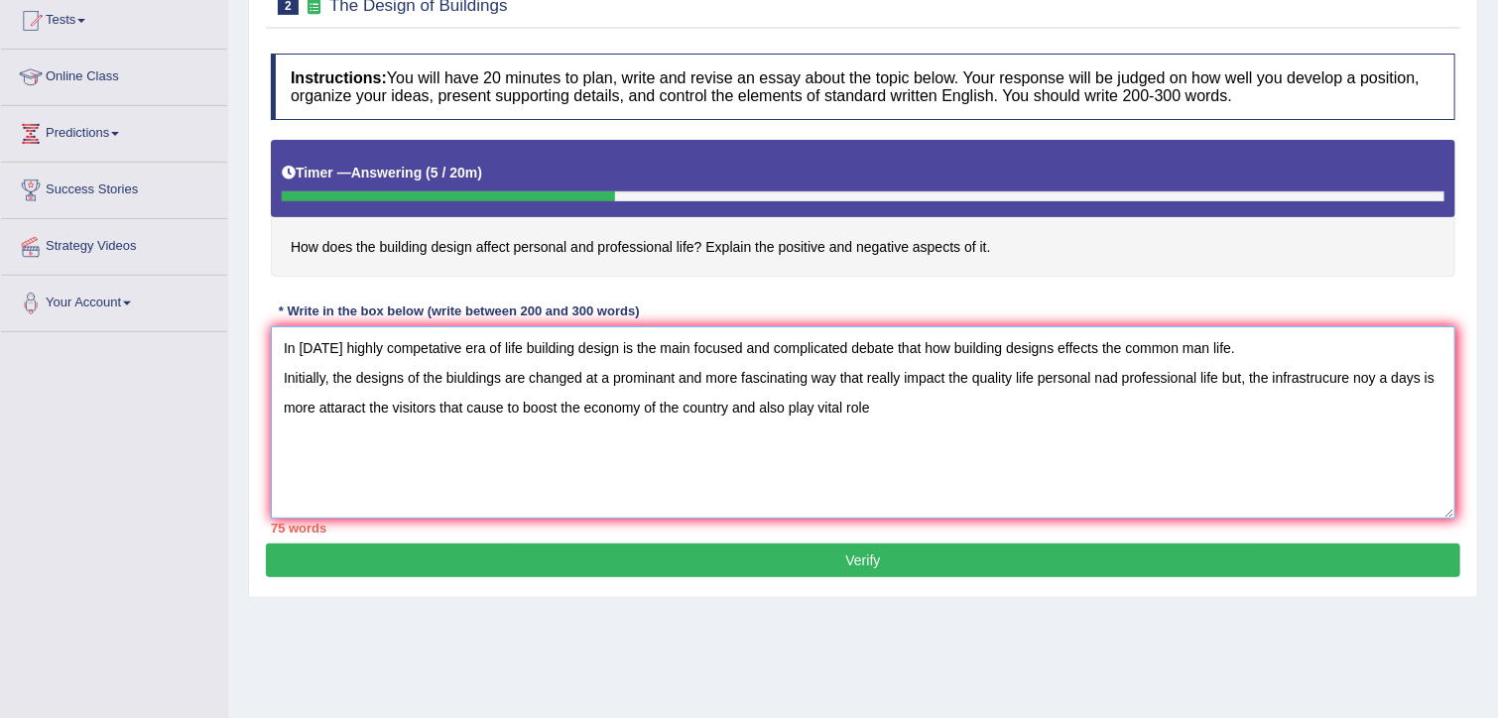
click at [1376, 372] on textarea "In today's highly competative era of life building design is the main focused a…" at bounding box center [863, 422] width 1184 height 192
click at [905, 405] on textarea "In today's highly competative era of life building design is the main focused a…" at bounding box center [863, 422] width 1184 height 192
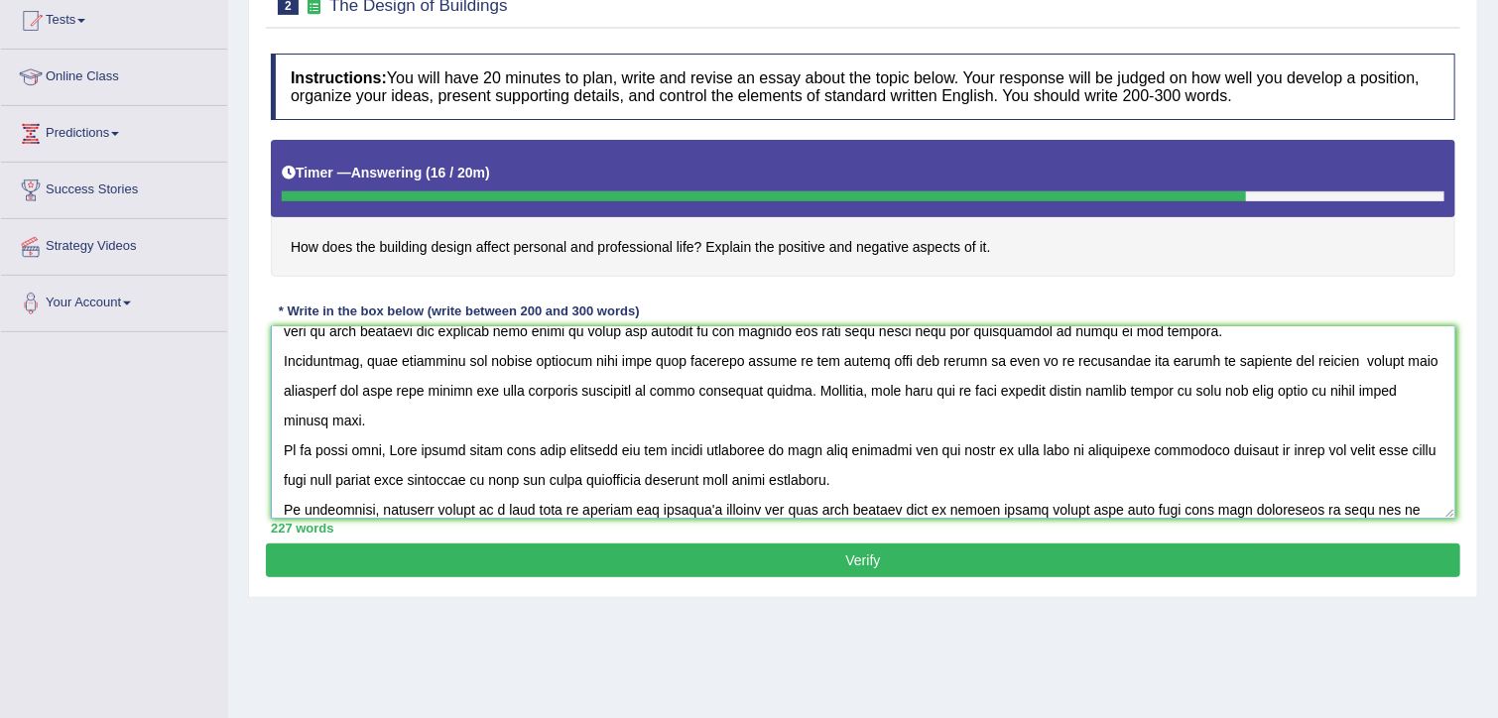
scroll to position [107, 0]
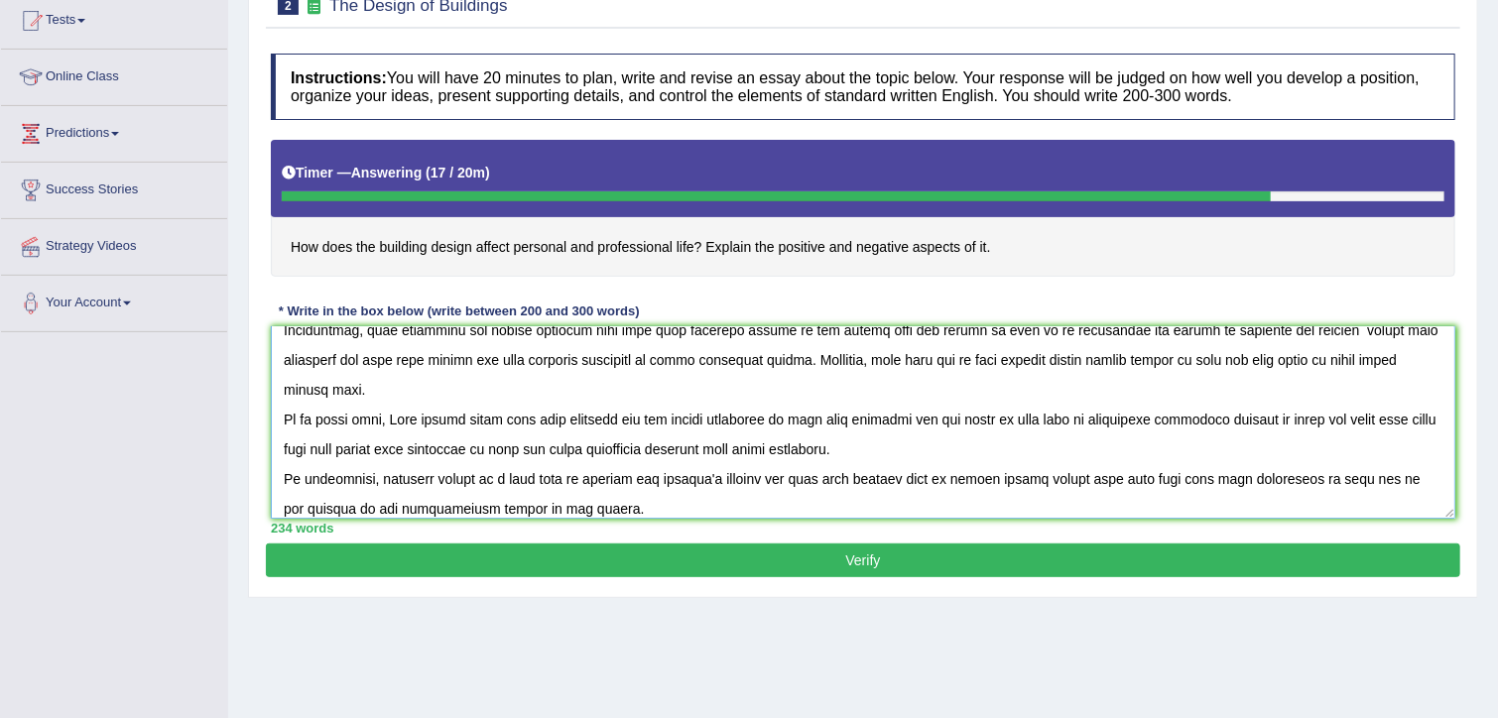
type textarea "In today's highly competative era of life building design is the main focused a…"
click at [1071, 556] on button "Verify" at bounding box center [863, 561] width 1194 height 34
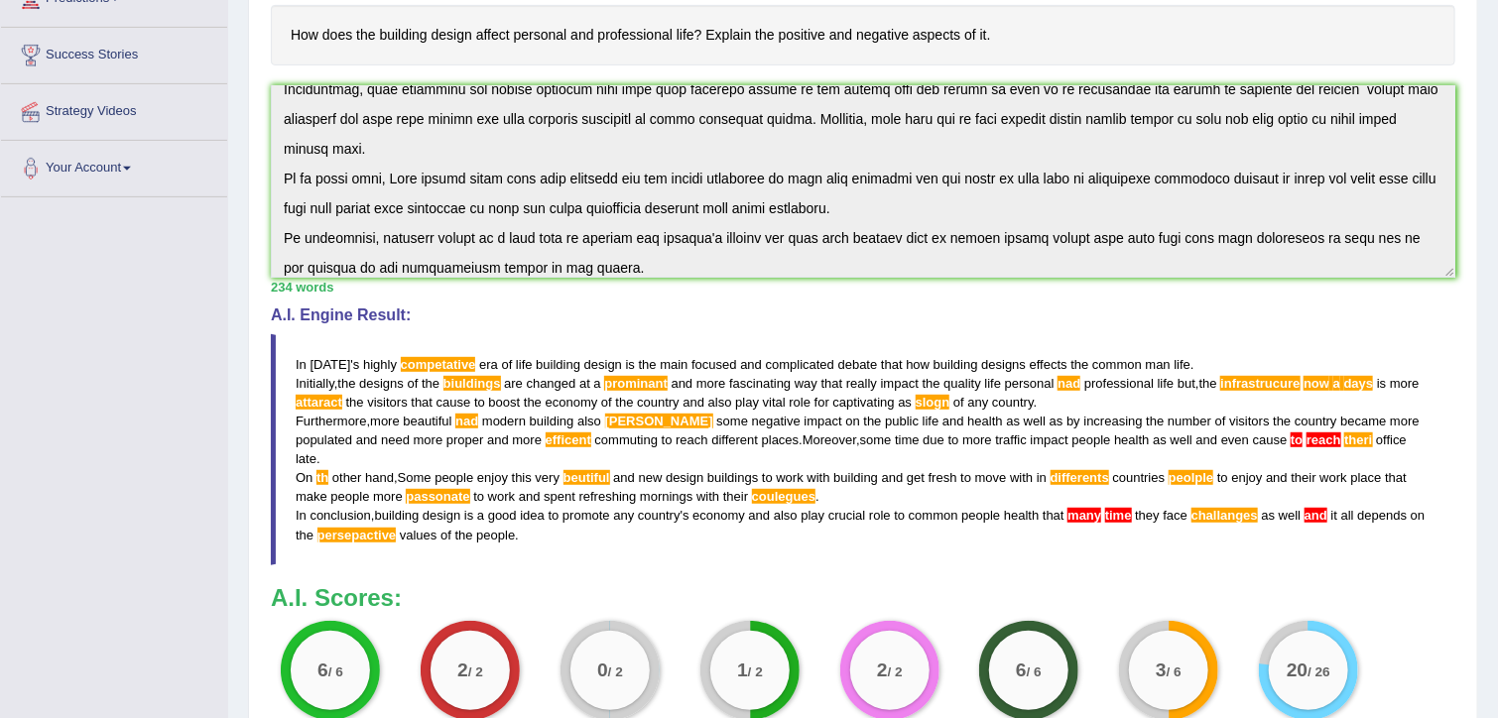
scroll to position [332, 0]
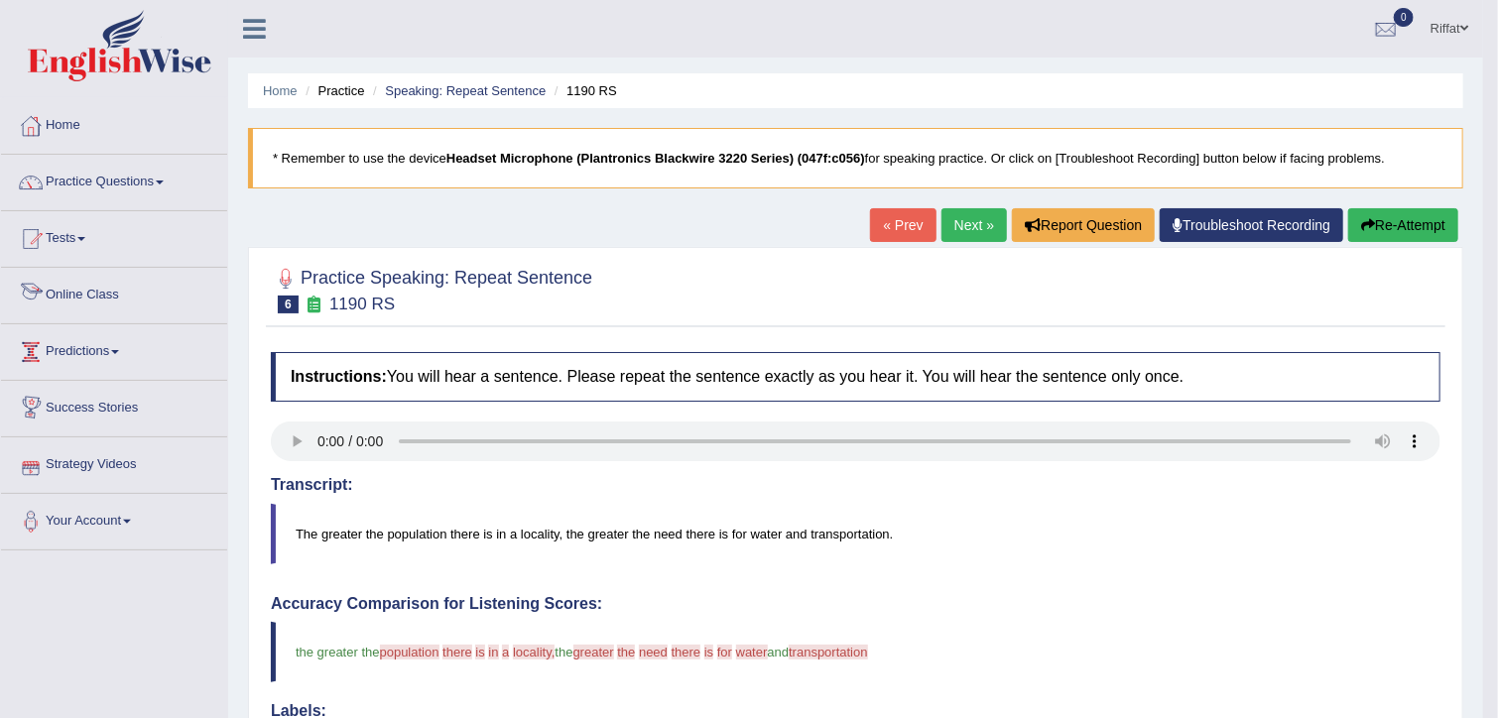
click at [121, 297] on link "Online Class" at bounding box center [114, 293] width 226 height 50
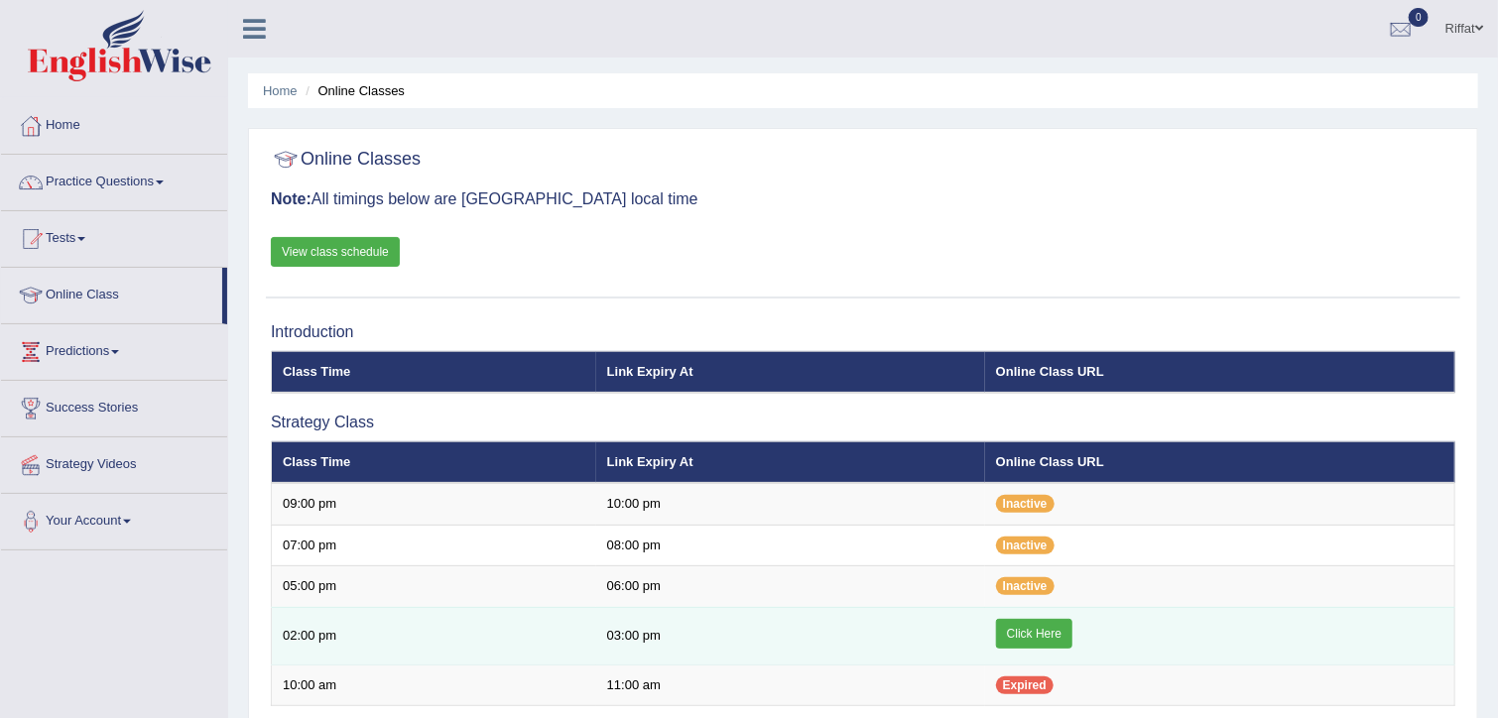
click at [1040, 630] on link "Click Here" at bounding box center [1034, 634] width 76 height 30
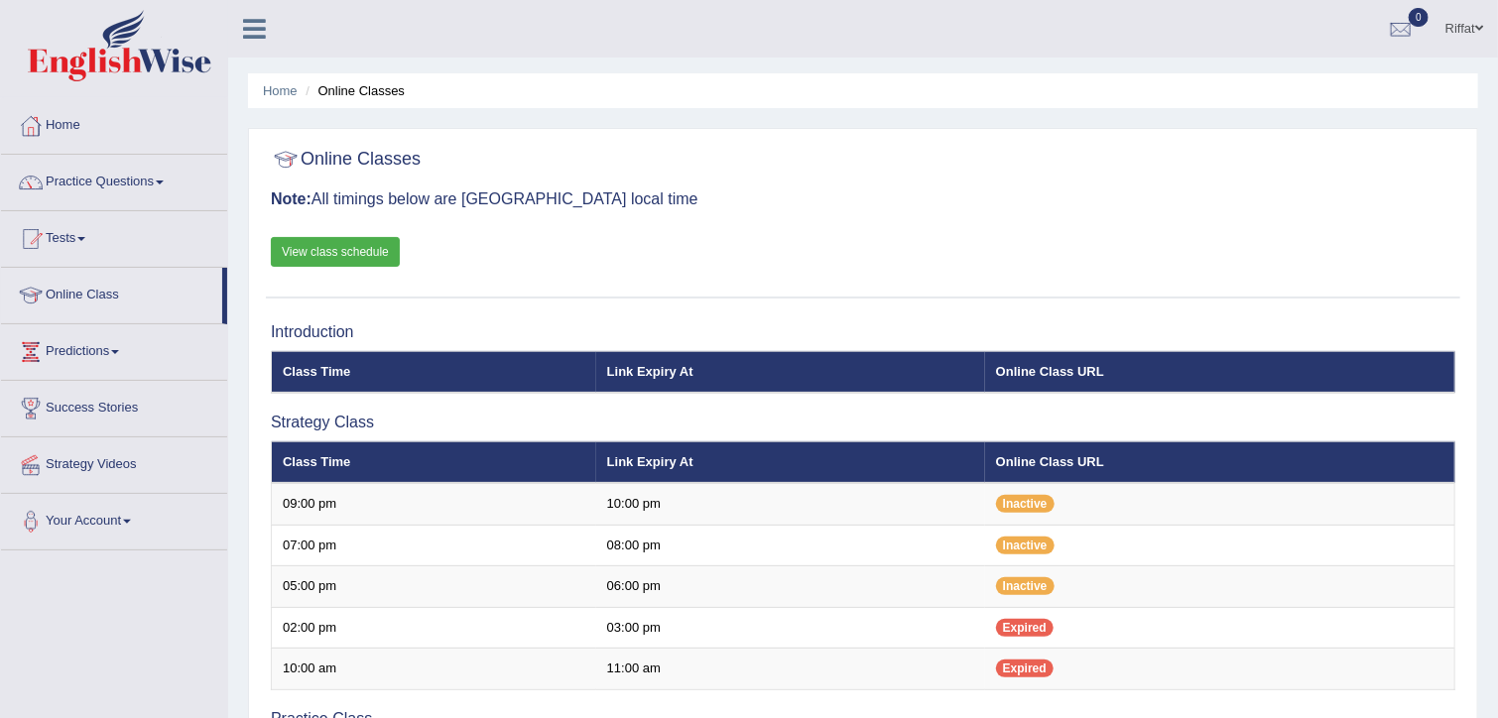
drag, startPoint x: 0, startPoint y: 0, endPoint x: 352, endPoint y: 254, distance: 434.2
click at [352, 254] on link "View class schedule" at bounding box center [335, 252] width 129 height 30
